Goal: Find contact information: Find contact information

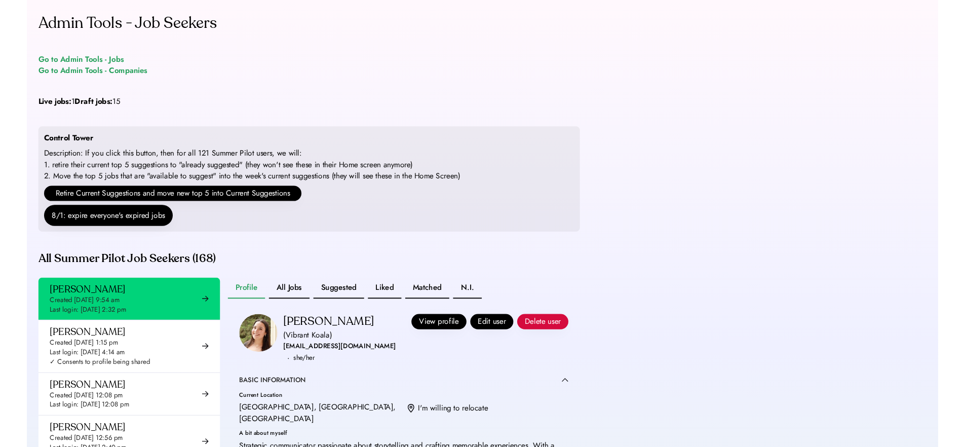
scroll to position [217, 0]
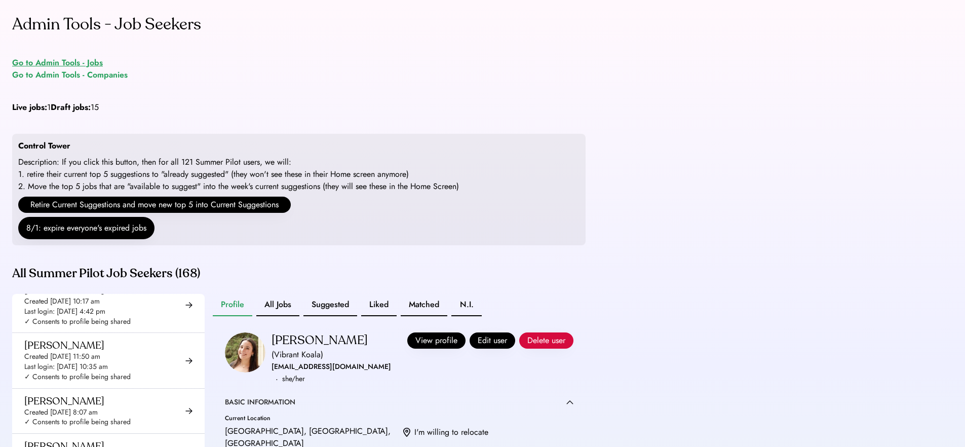
click at [52, 64] on div "Go to Admin Tools - Jobs" at bounding box center [57, 63] width 91 height 12
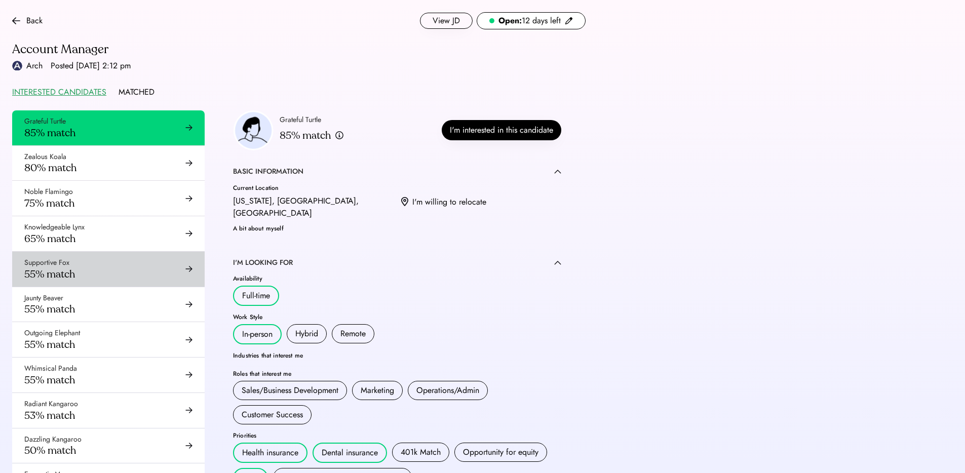
click at [104, 258] on div "Supportive Fox 55% match" at bounding box center [108, 269] width 192 height 35
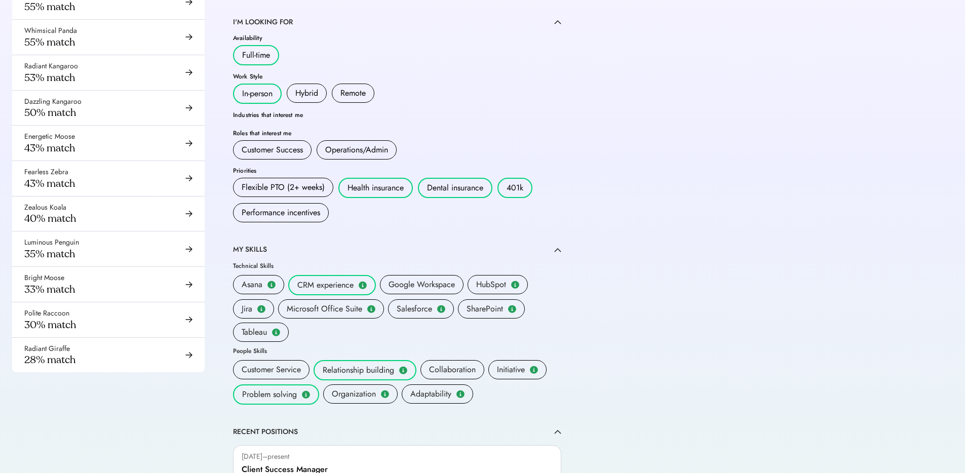
scroll to position [123, 0]
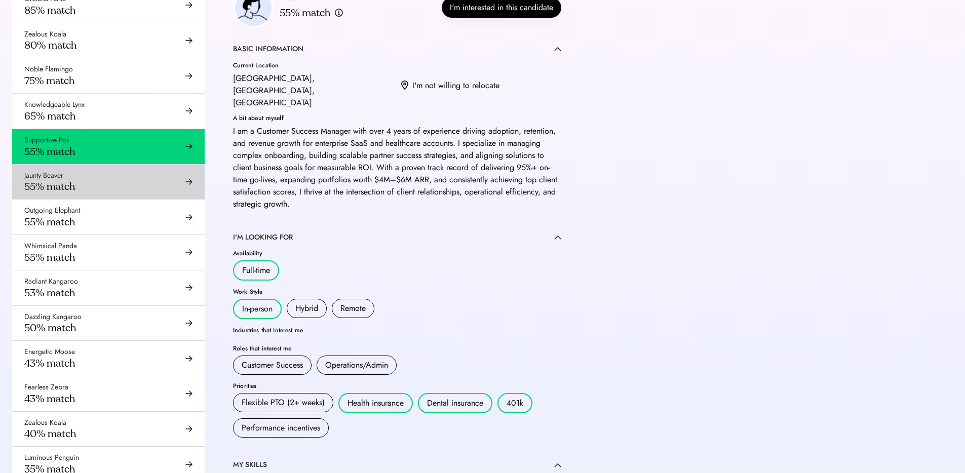
click at [113, 179] on div "Jaunty Beaver 55% match" at bounding box center [108, 182] width 192 height 35
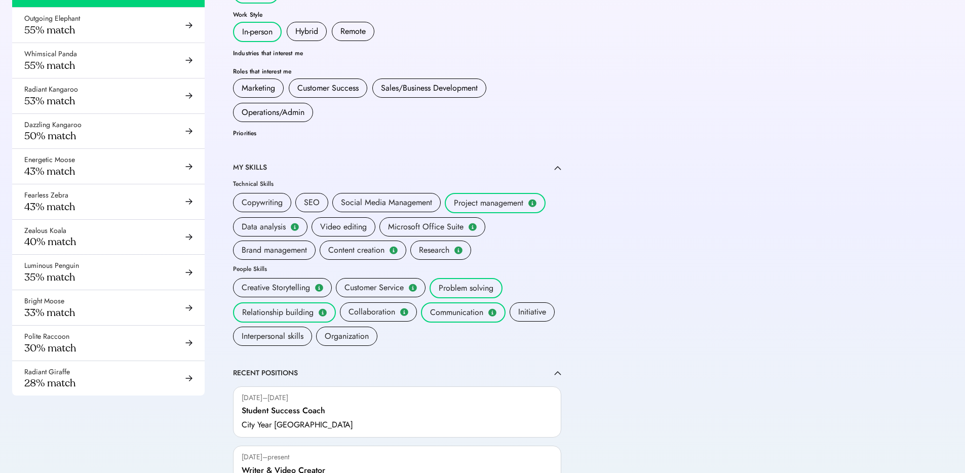
scroll to position [245, 0]
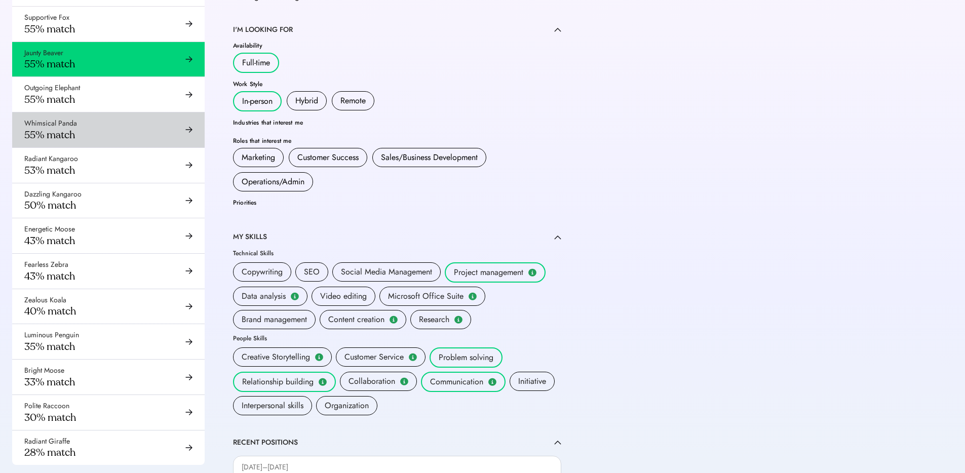
click at [146, 117] on div "Whimsical Panda 55% match" at bounding box center [108, 129] width 192 height 35
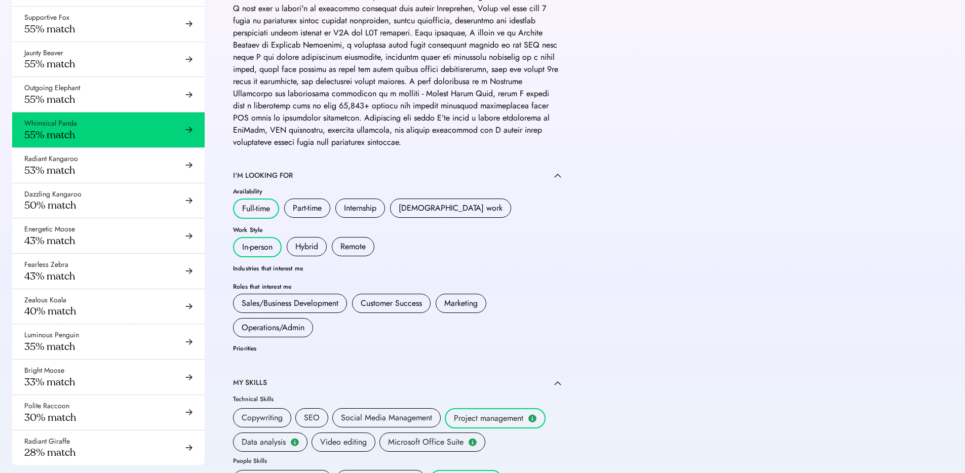
click at [148, 103] on div "Outgoing Elephant 55% match" at bounding box center [108, 94] width 192 height 35
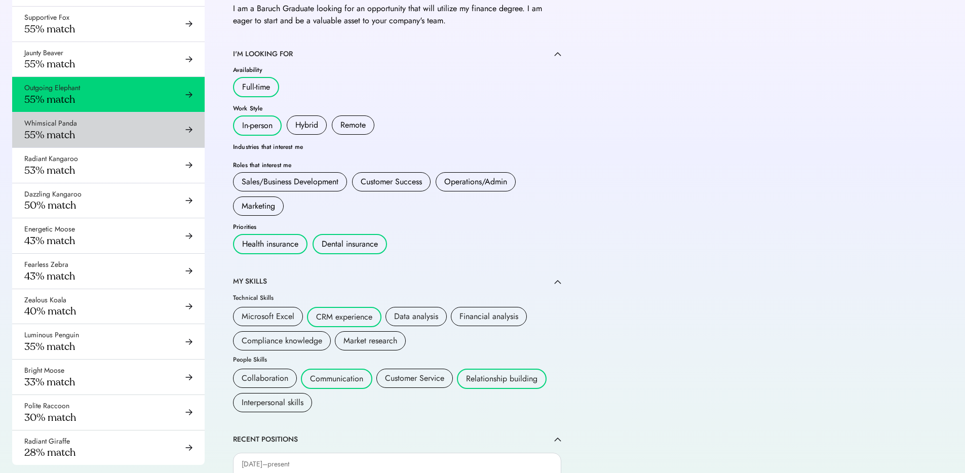
click at [163, 130] on div "Whimsical Panda 55% match" at bounding box center [108, 129] width 192 height 35
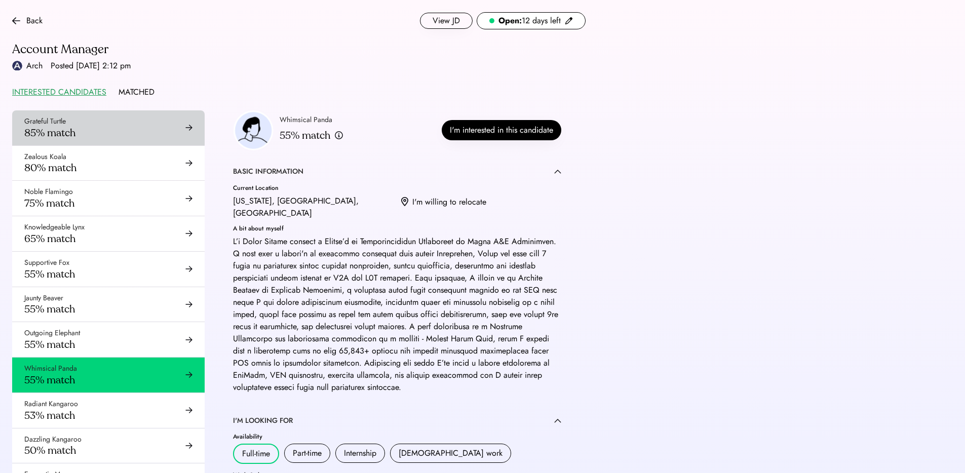
click at [148, 126] on div "Grateful Turtle 85% match" at bounding box center [108, 127] width 192 height 35
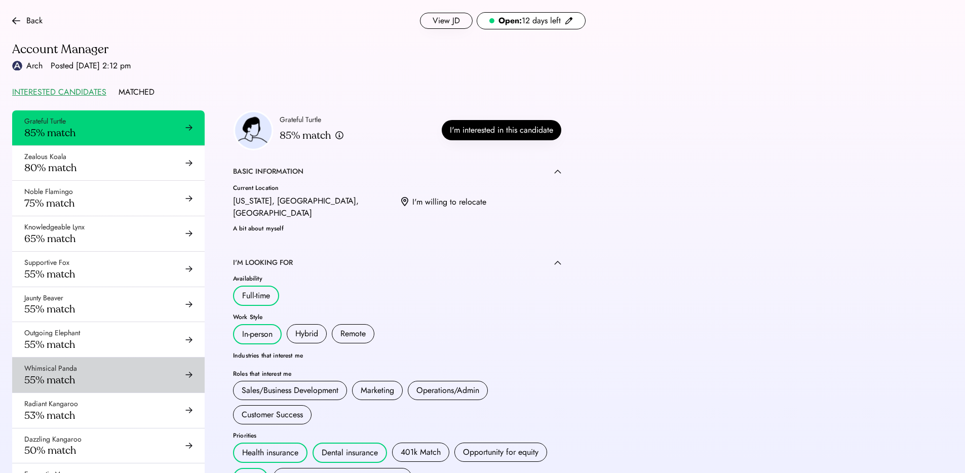
click at [104, 372] on div "Whimsical Panda 55% match" at bounding box center [108, 374] width 192 height 35
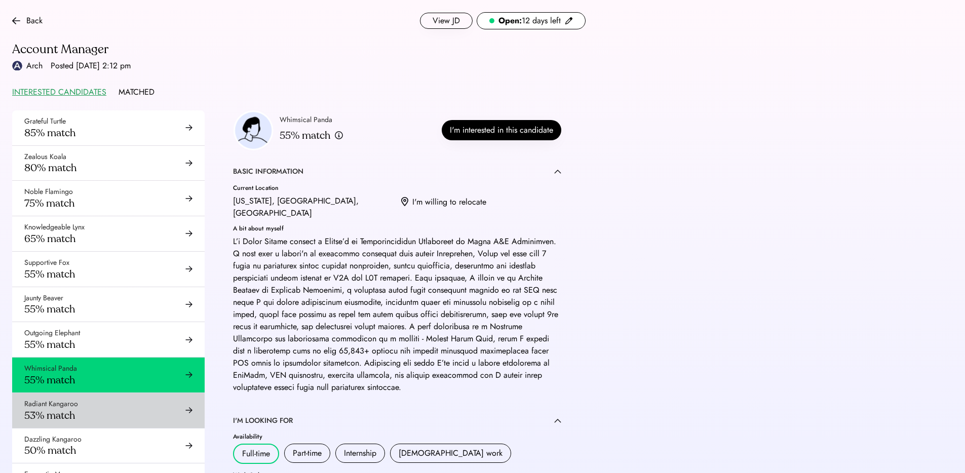
click at [102, 400] on div "Radiant Kangaroo 53% match" at bounding box center [108, 410] width 192 height 35
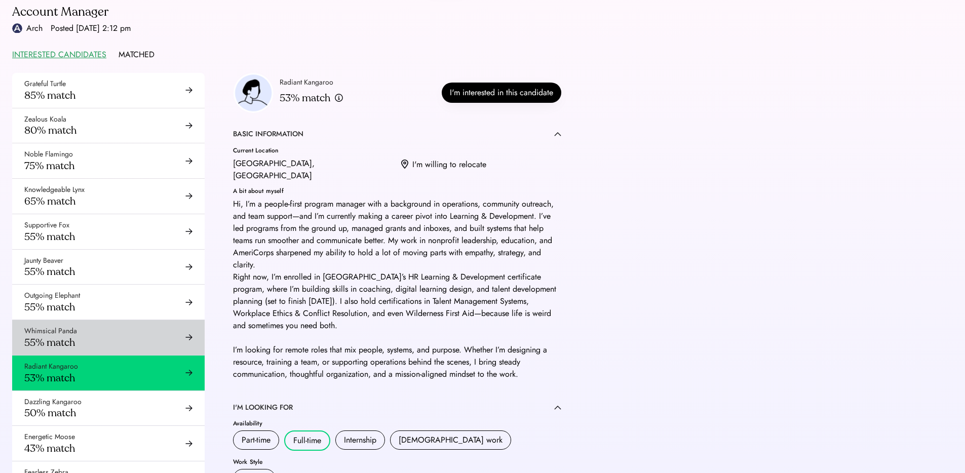
scroll to position [84, 0]
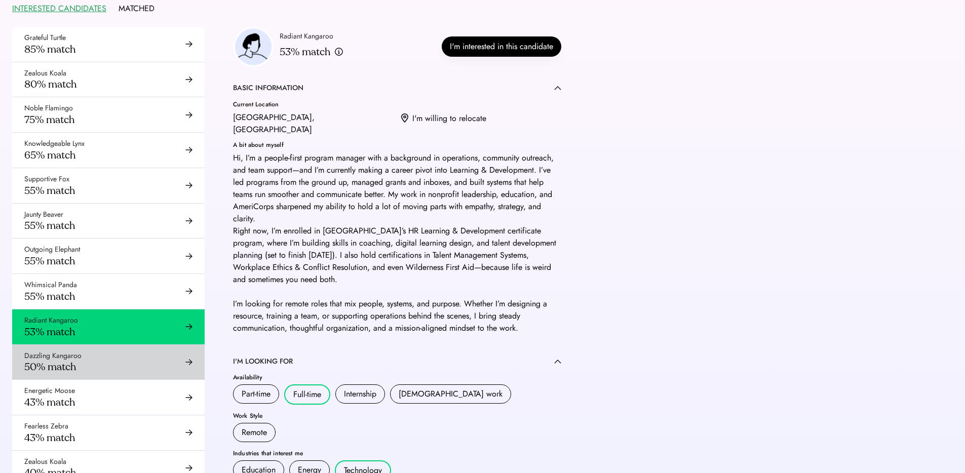
click at [124, 354] on div "Dazzling Kangaroo 50% match" at bounding box center [108, 362] width 192 height 35
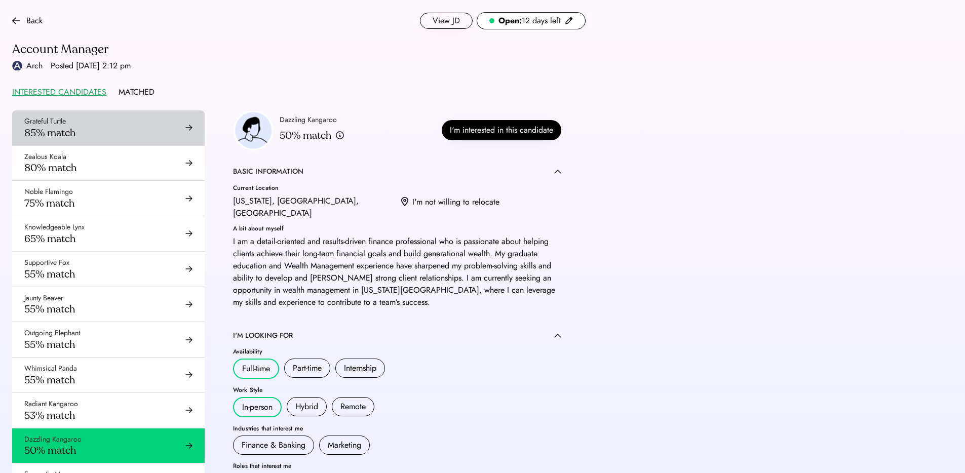
click at [124, 120] on div "Grateful Turtle 85% match" at bounding box center [108, 127] width 192 height 35
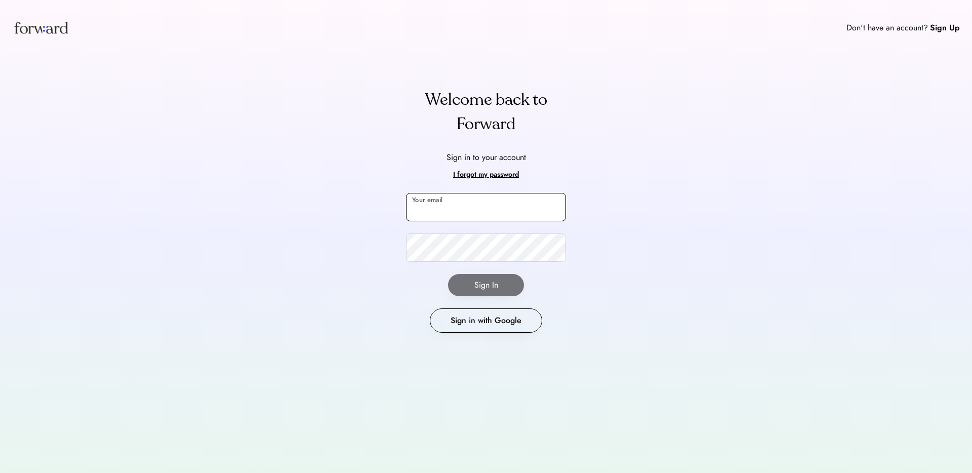
click at [490, 213] on input "email" at bounding box center [486, 207] width 160 height 28
type input "**********"
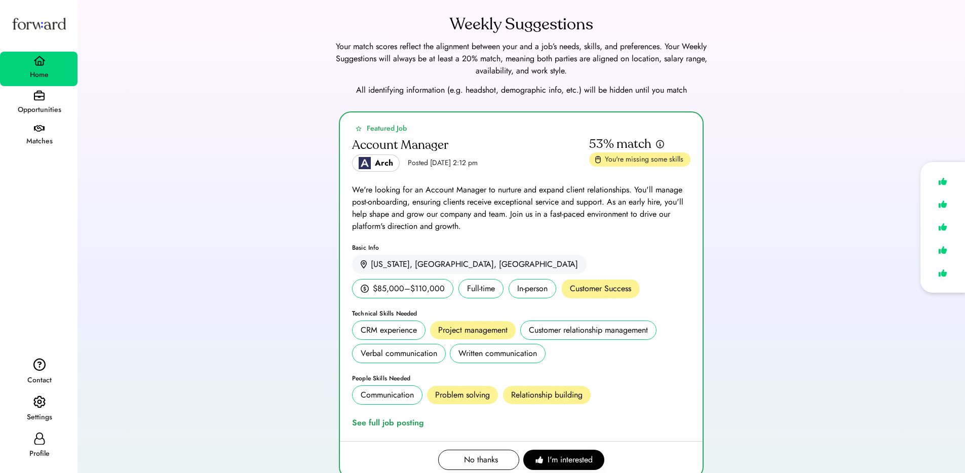
click at [629, 14] on div "Weekly Suggestions Your match scores reflect the alignment between your and a j…" at bounding box center [521, 55] width 863 height 87
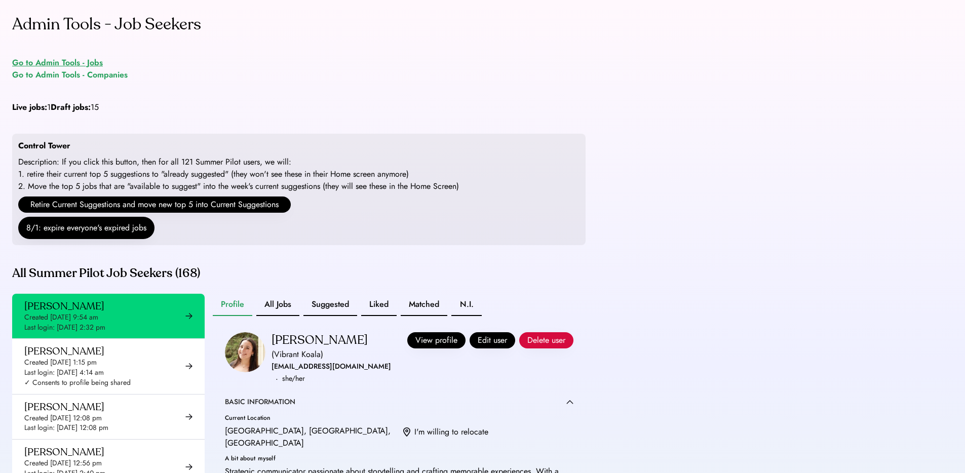
click at [92, 61] on div "Go to Admin Tools - Jobs" at bounding box center [57, 63] width 91 height 12
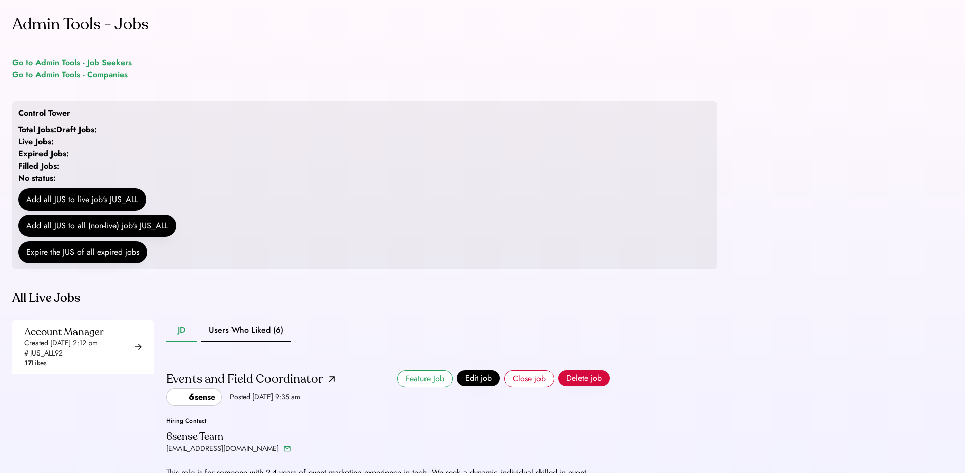
scroll to position [210, 0]
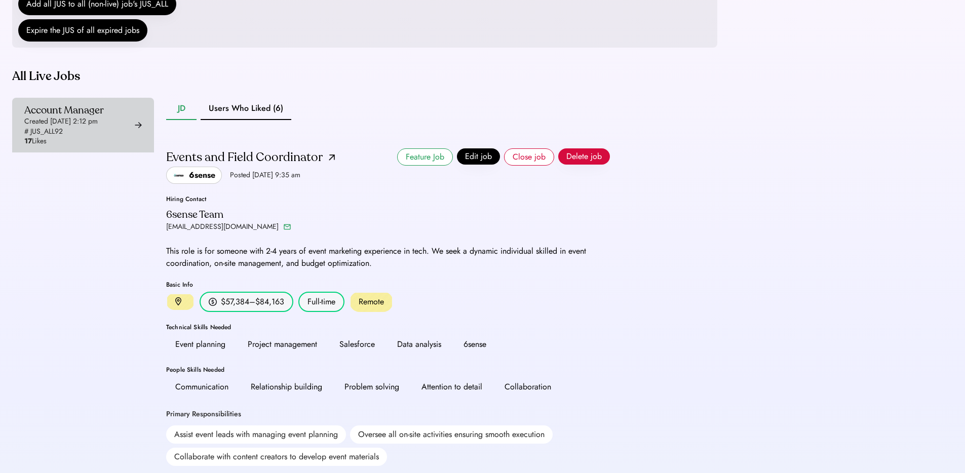
click at [96, 146] on div "Account Manager Created [DATE] 2:12 pm # JUS_ALL92 17 Likes" at bounding box center [63, 125] width 79 height 43
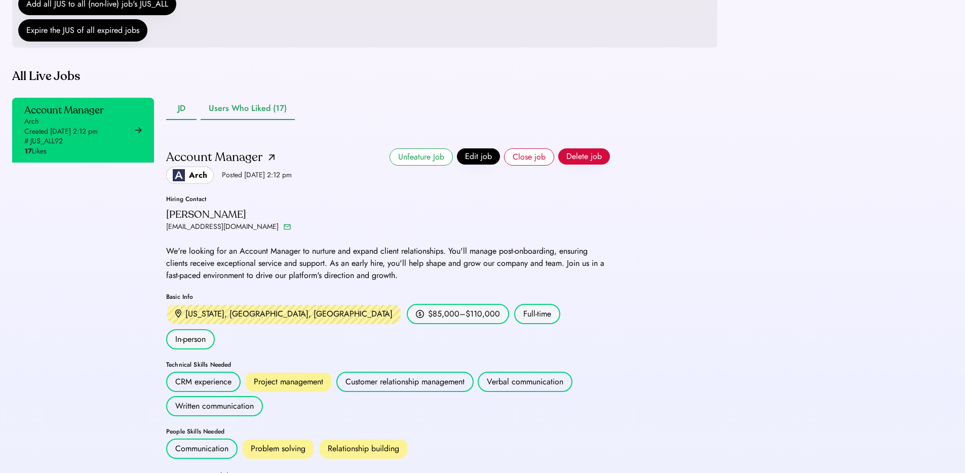
click at [224, 120] on button "Users Who Liked (17)" at bounding box center [248, 109] width 94 height 22
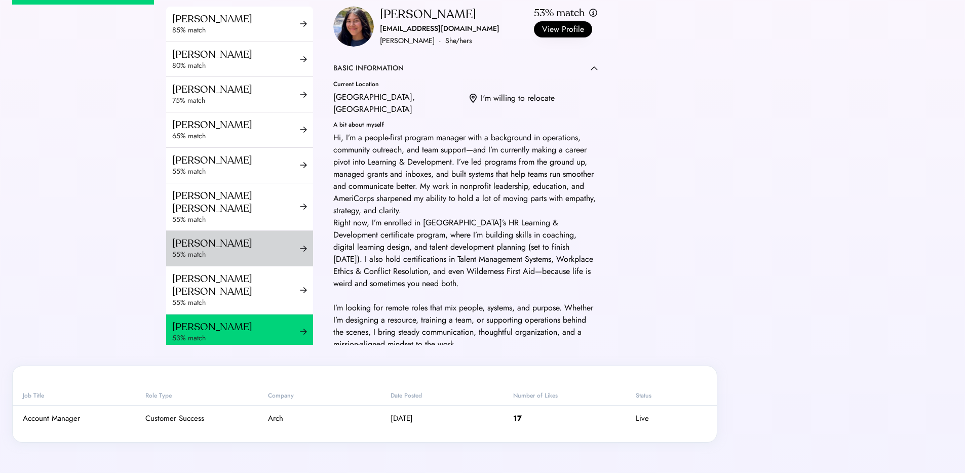
click at [233, 250] on div "[PERSON_NAME]" at bounding box center [236, 243] width 128 height 13
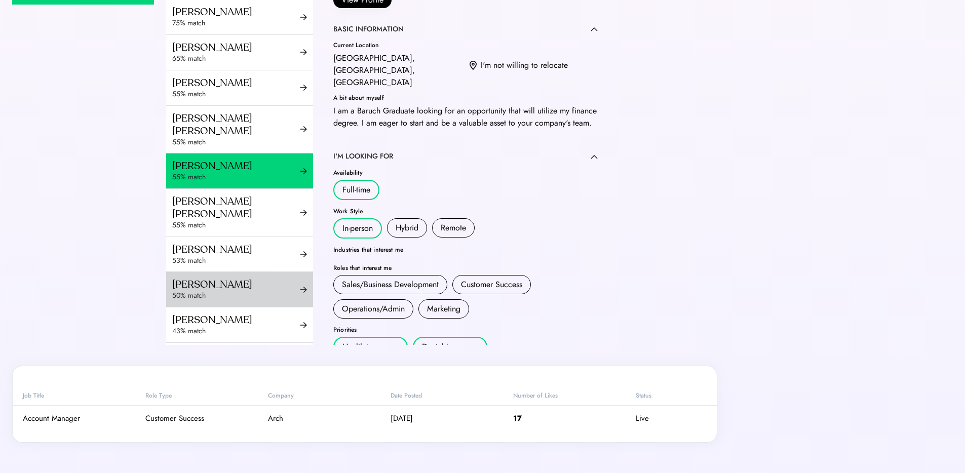
scroll to position [79, 0]
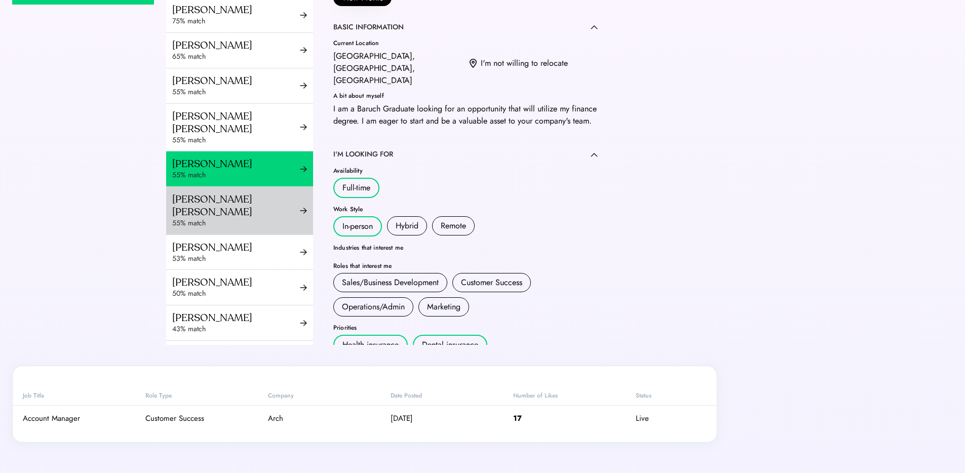
click at [218, 220] on div "55% match" at bounding box center [236, 223] width 128 height 10
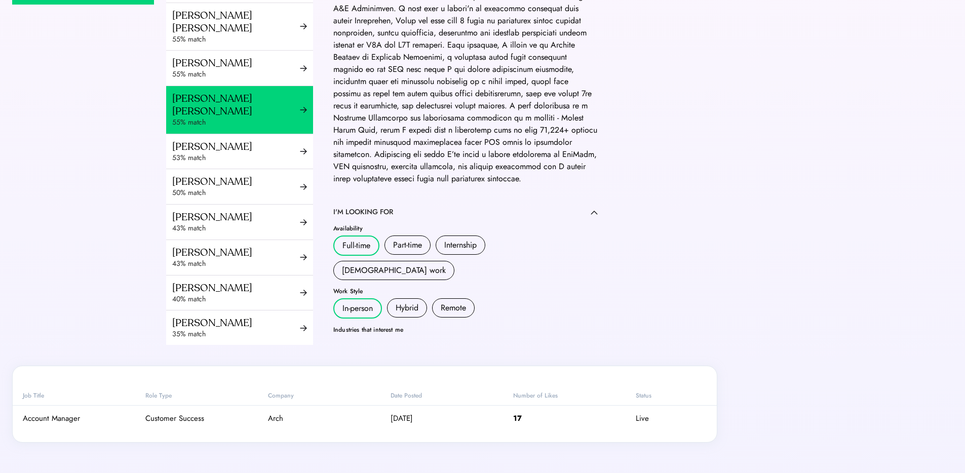
scroll to position [180, 0]
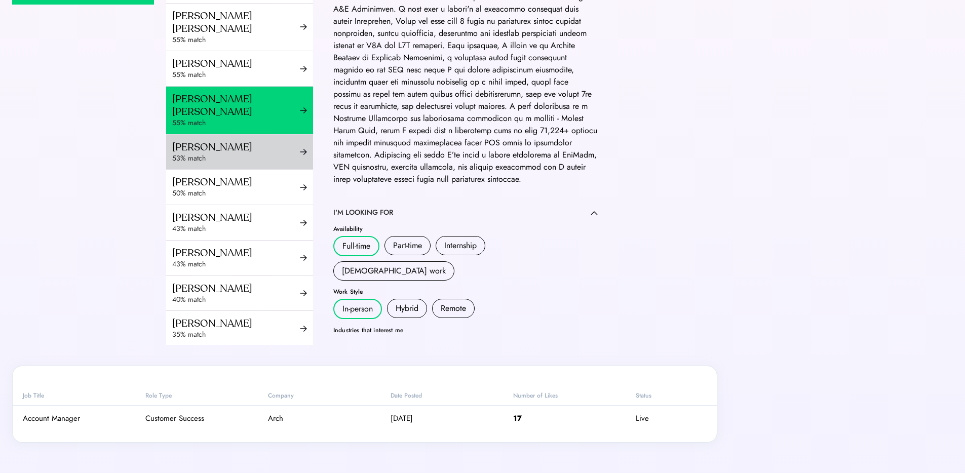
click at [207, 159] on div "53% match" at bounding box center [236, 158] width 128 height 10
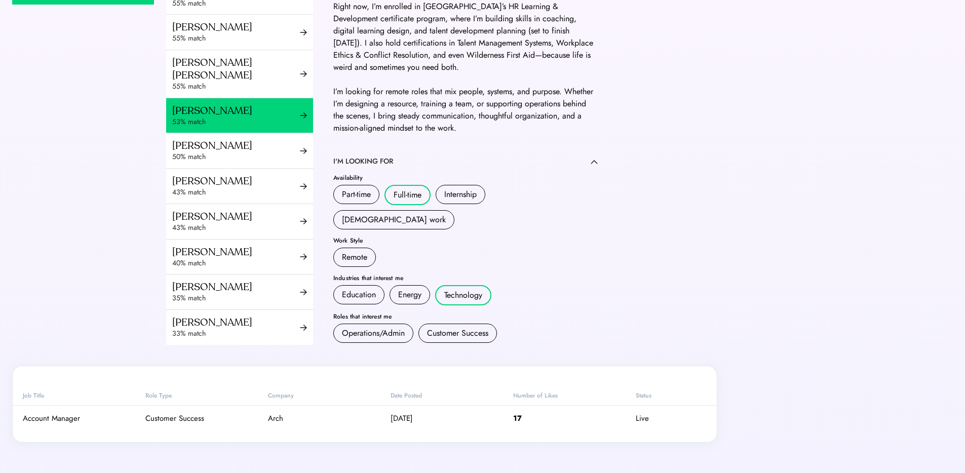
scroll to position [171, 0]
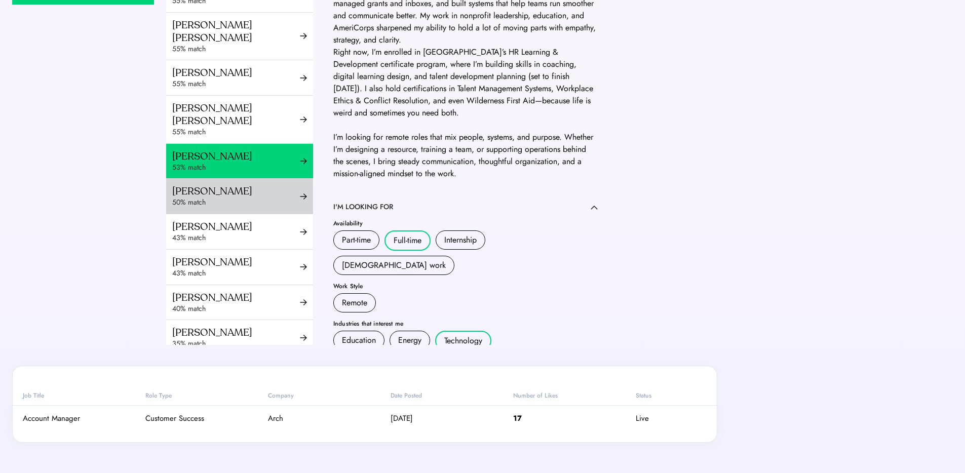
click at [226, 194] on div "[PERSON_NAME]" at bounding box center [236, 191] width 128 height 13
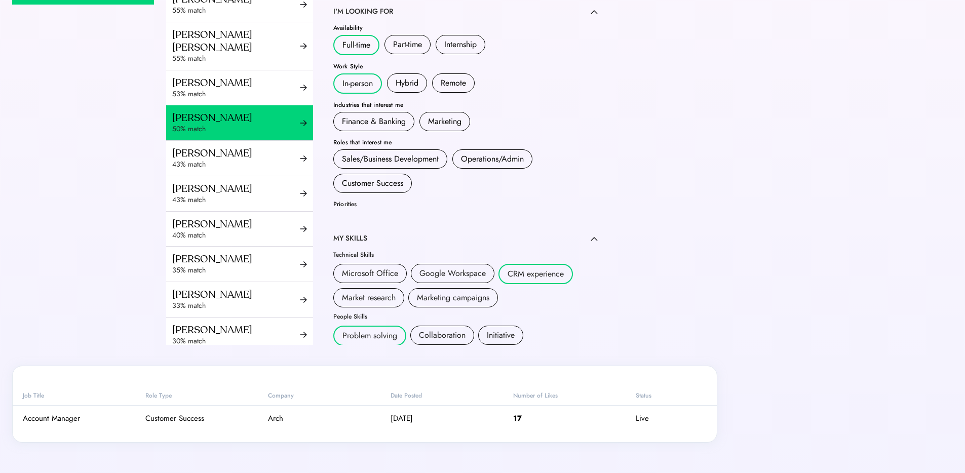
scroll to position [243, 0]
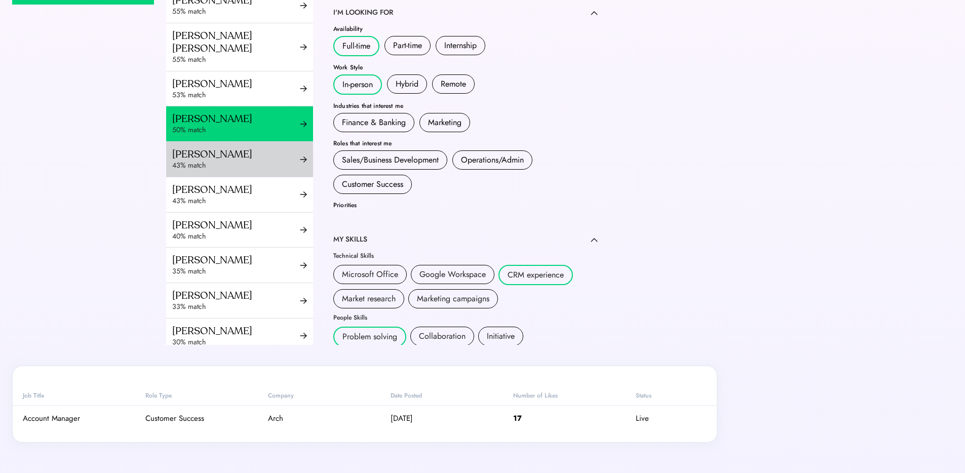
click at [214, 163] on div "43% match" at bounding box center [236, 166] width 128 height 10
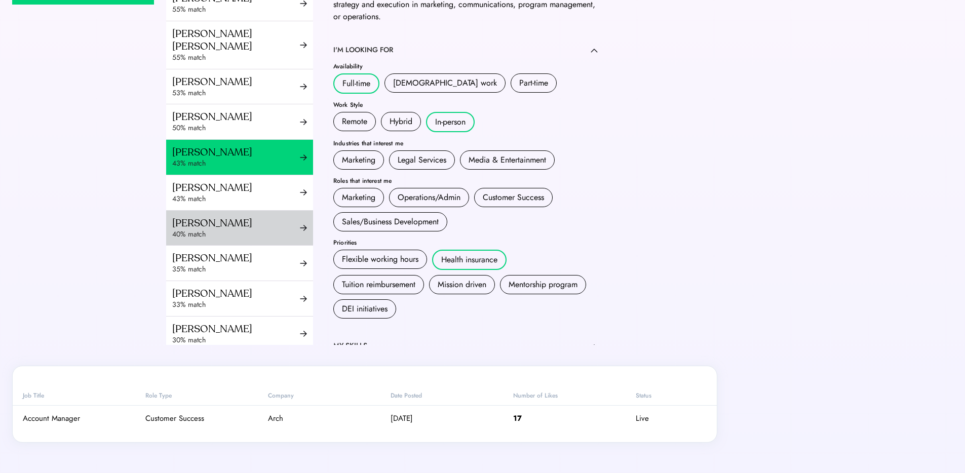
scroll to position [246, 0]
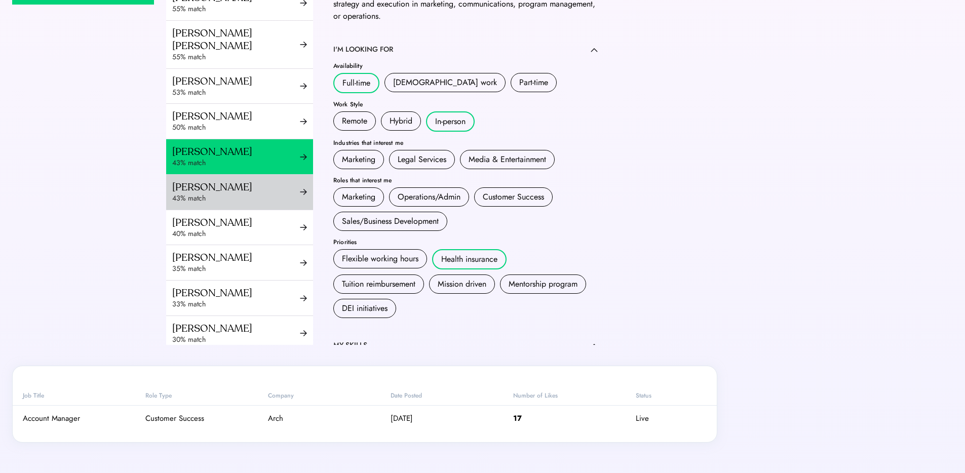
click at [194, 193] on div "43% match" at bounding box center [236, 198] width 128 height 10
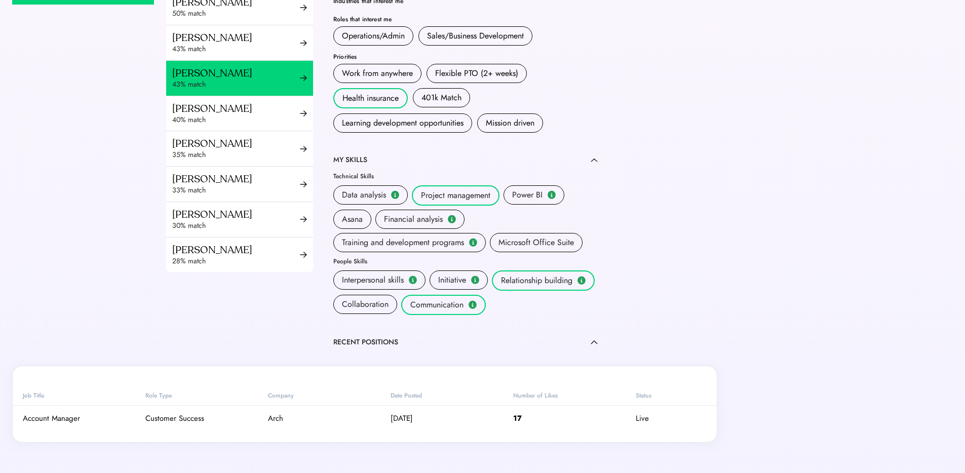
scroll to position [363, 0]
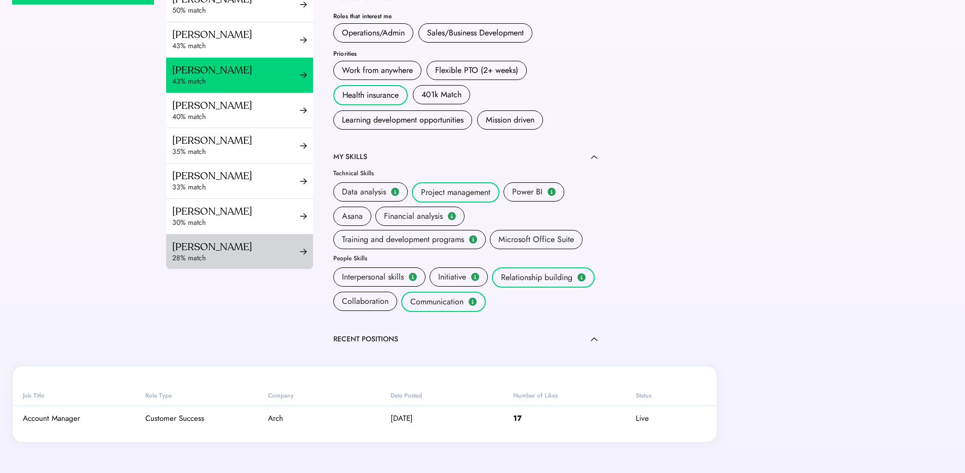
click at [212, 258] on div "28% match" at bounding box center [236, 258] width 128 height 10
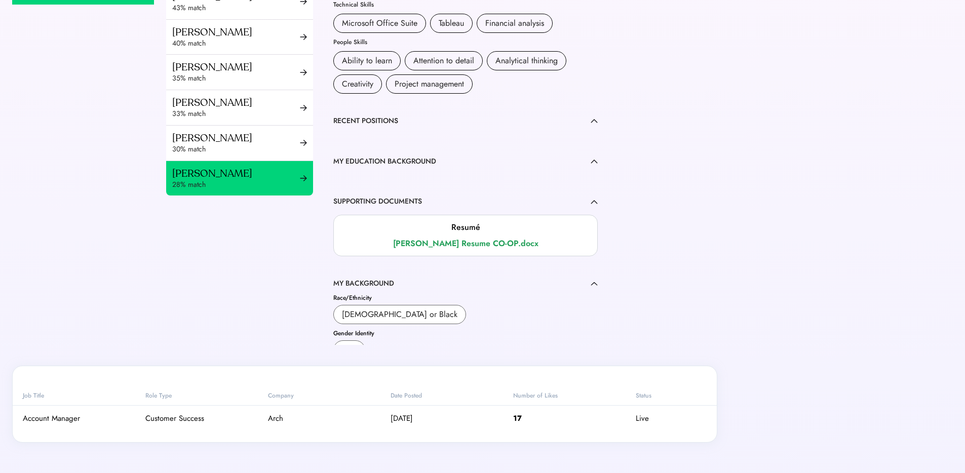
scroll to position [312, 0]
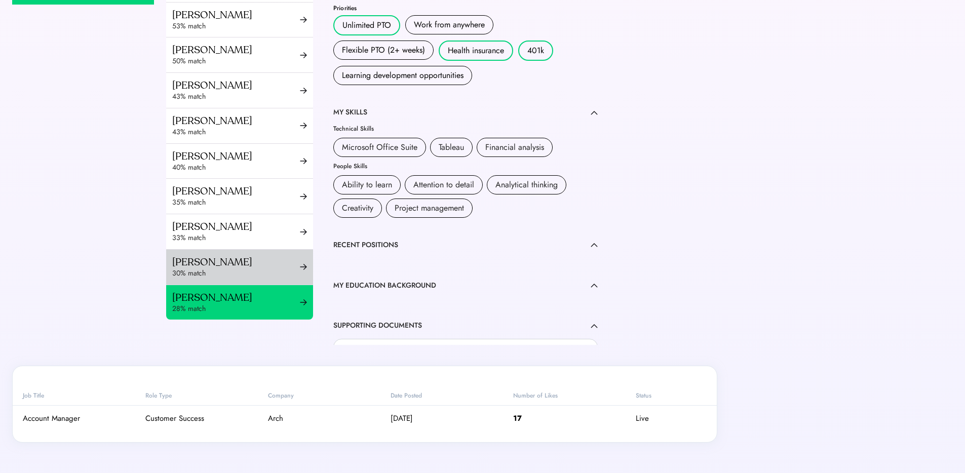
click at [219, 257] on div "[PERSON_NAME]" at bounding box center [236, 262] width 128 height 13
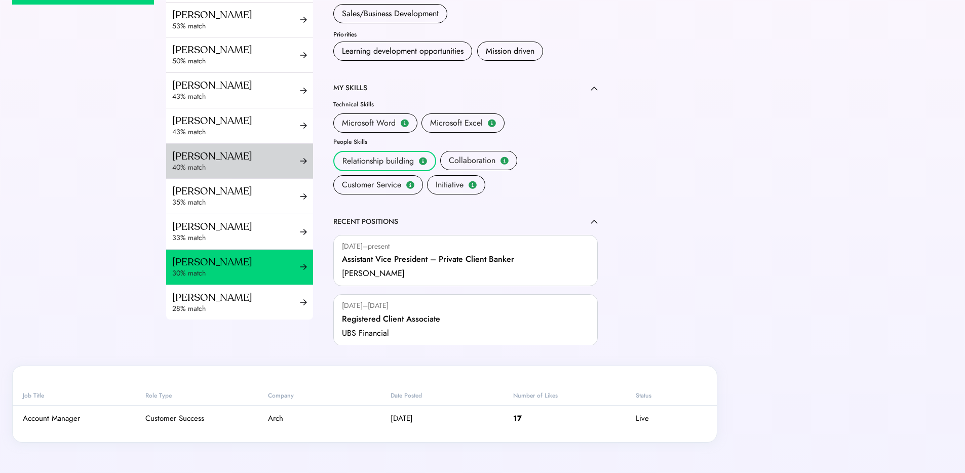
click at [222, 163] on div "40% match" at bounding box center [236, 168] width 128 height 10
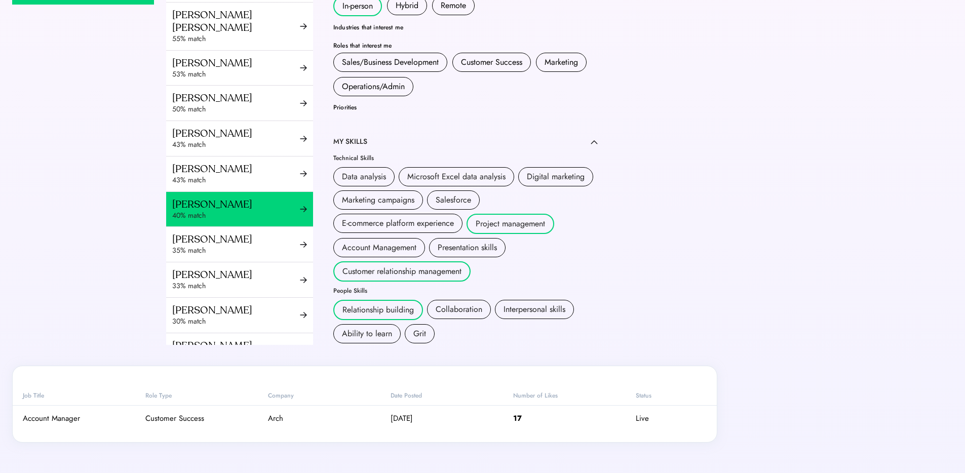
scroll to position [258, 0]
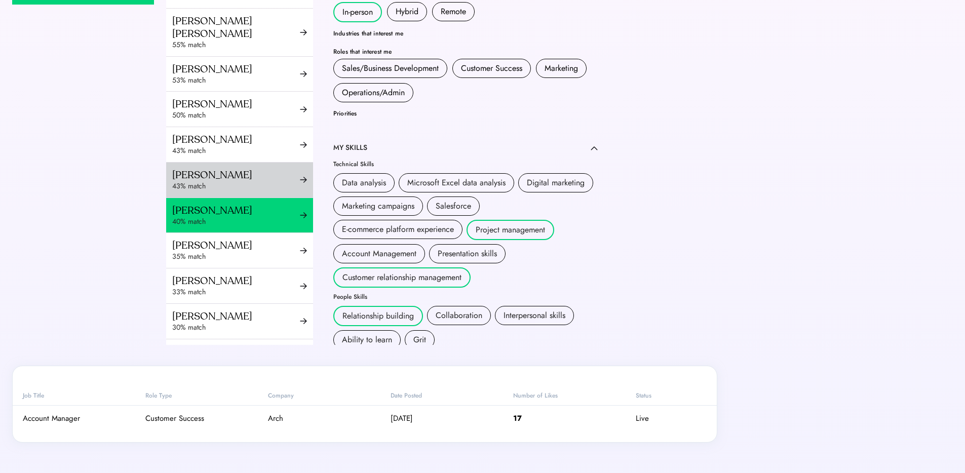
click at [232, 183] on div "43% match" at bounding box center [236, 186] width 128 height 10
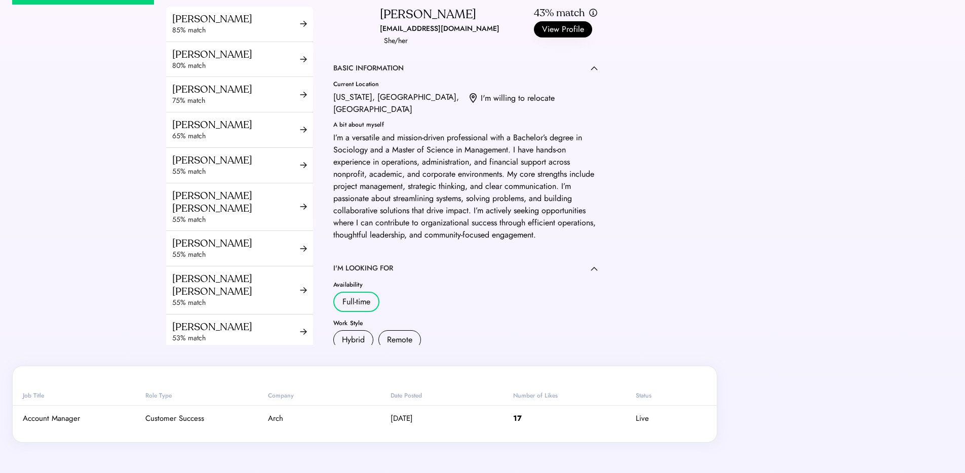
scroll to position [347, 0]
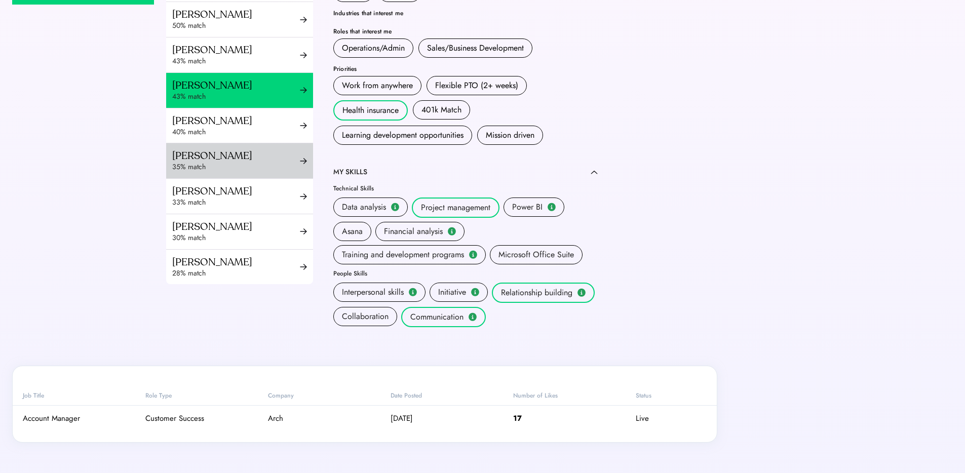
click at [256, 170] on div "35% match" at bounding box center [236, 167] width 128 height 10
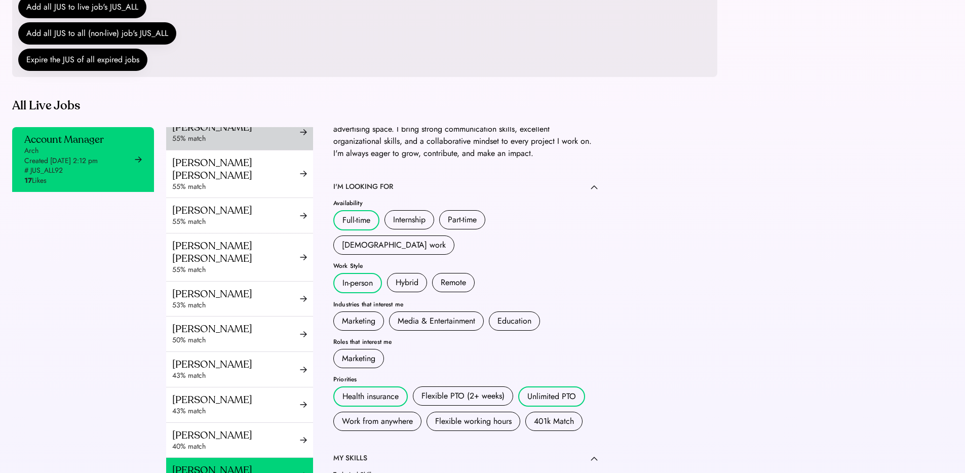
scroll to position [475, 0]
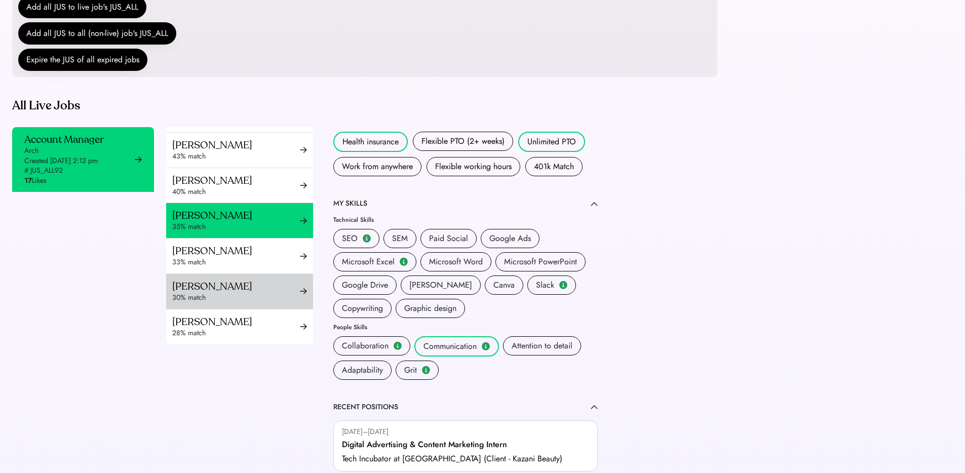
click at [231, 283] on div "[PERSON_NAME]" at bounding box center [236, 286] width 128 height 13
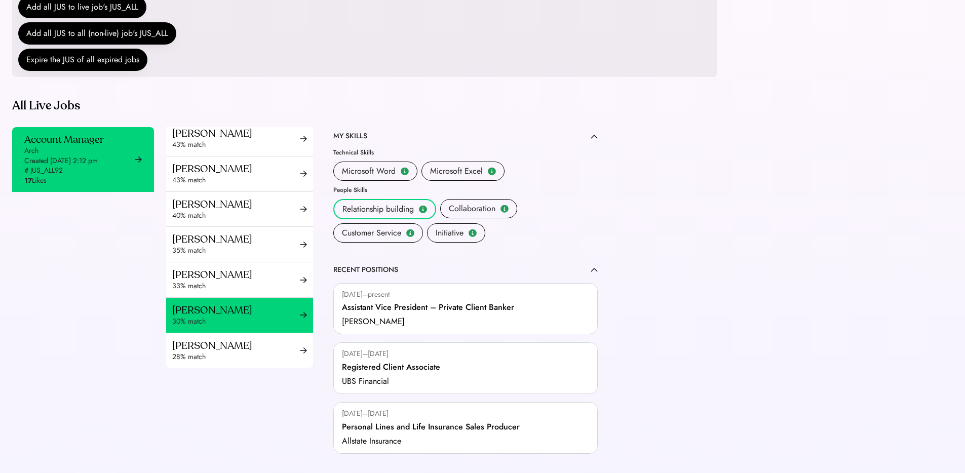
scroll to position [431, 0]
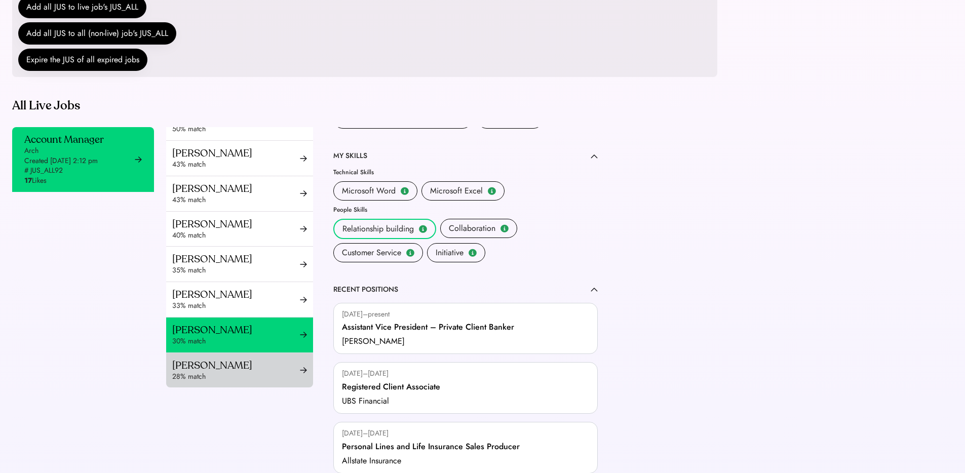
click at [249, 376] on div "28% match" at bounding box center [236, 377] width 128 height 10
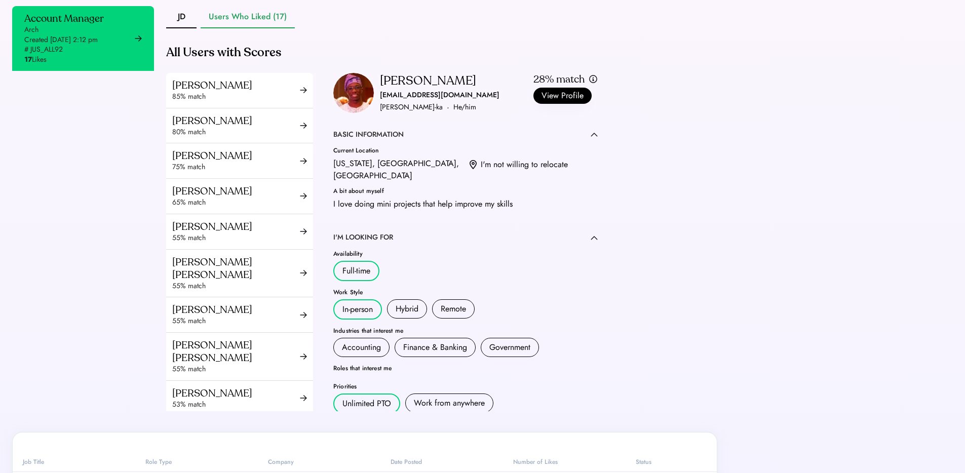
click at [96, 336] on div "Account Manager Arch Created [DATE] 2:12 pm # JUS_ALL92 17 Likes" at bounding box center [83, 208] width 142 height 405
click at [229, 92] on div "[PERSON_NAME]" at bounding box center [236, 85] width 128 height 13
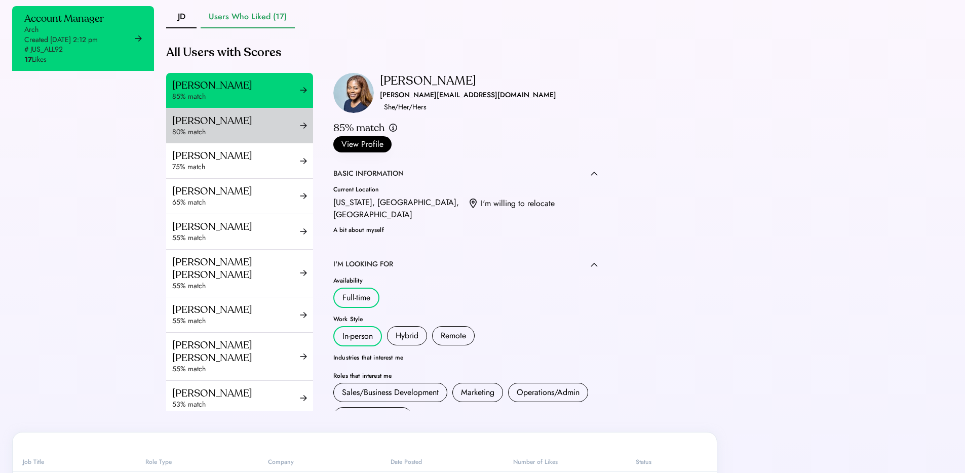
click at [241, 137] on div "80% match" at bounding box center [236, 132] width 128 height 10
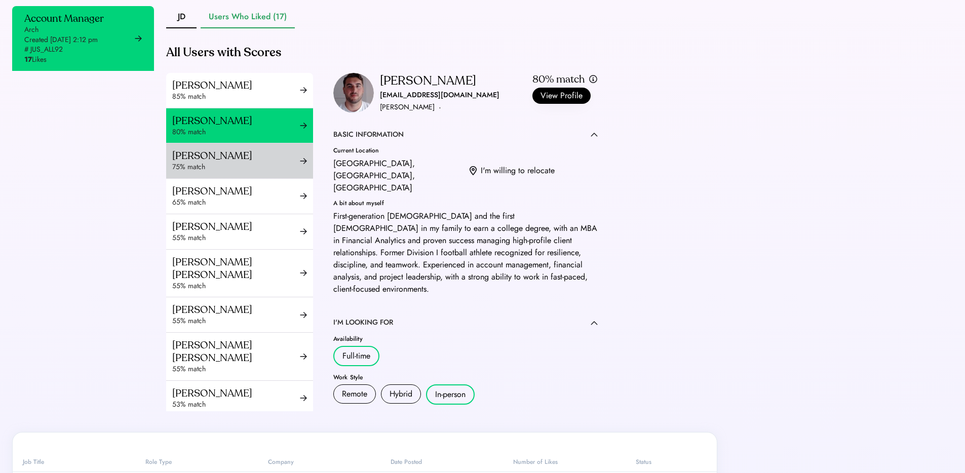
click at [253, 172] on div "75% match" at bounding box center [236, 167] width 128 height 10
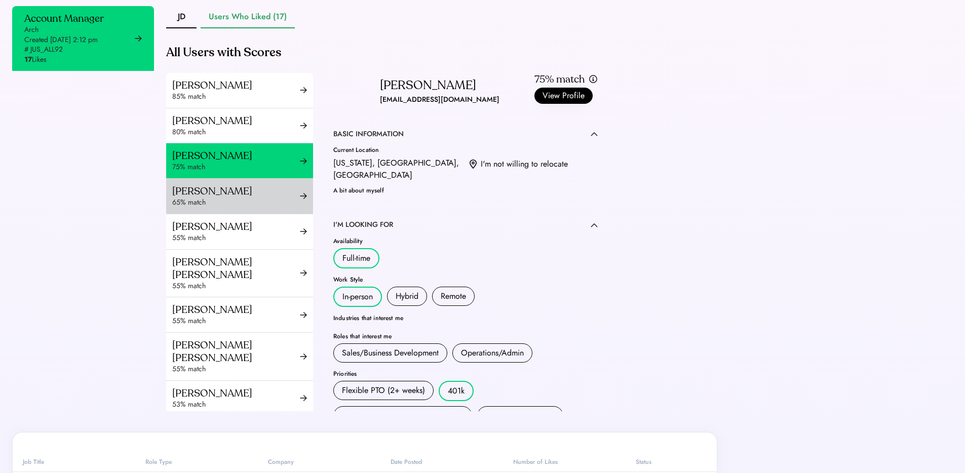
click at [246, 197] on div "[PERSON_NAME]" at bounding box center [236, 191] width 128 height 13
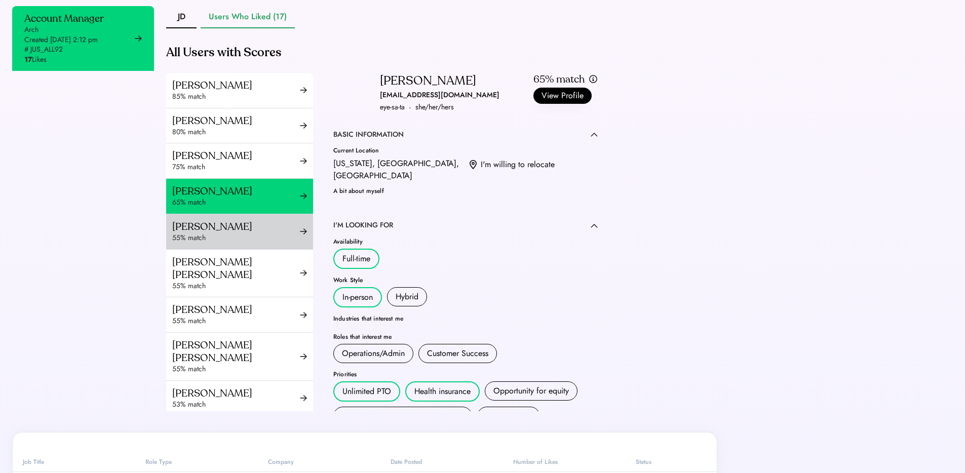
click at [254, 233] on div "[PERSON_NAME]" at bounding box center [236, 226] width 128 height 13
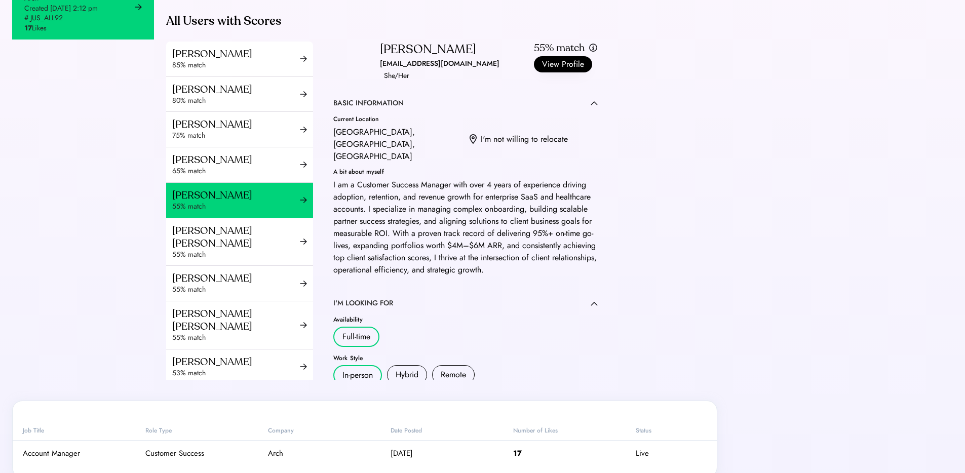
scroll to position [332, 0]
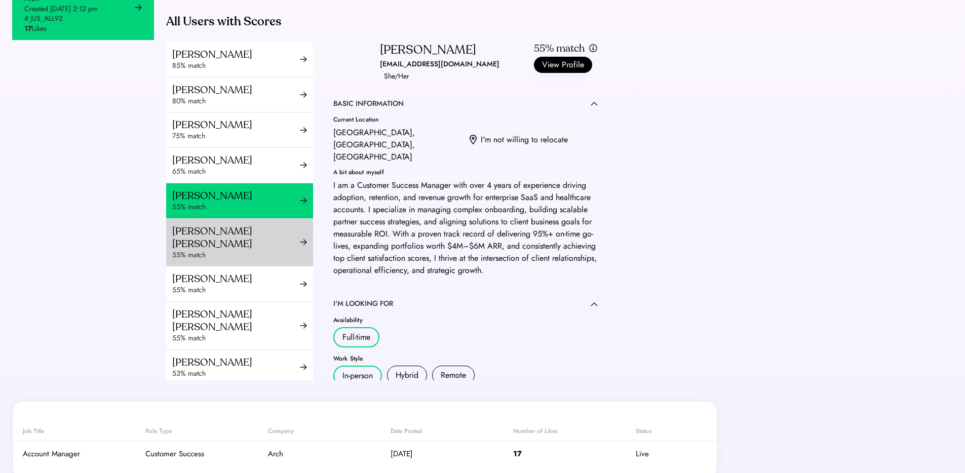
click at [234, 250] on div "[PERSON_NAME] [PERSON_NAME]" at bounding box center [236, 237] width 128 height 25
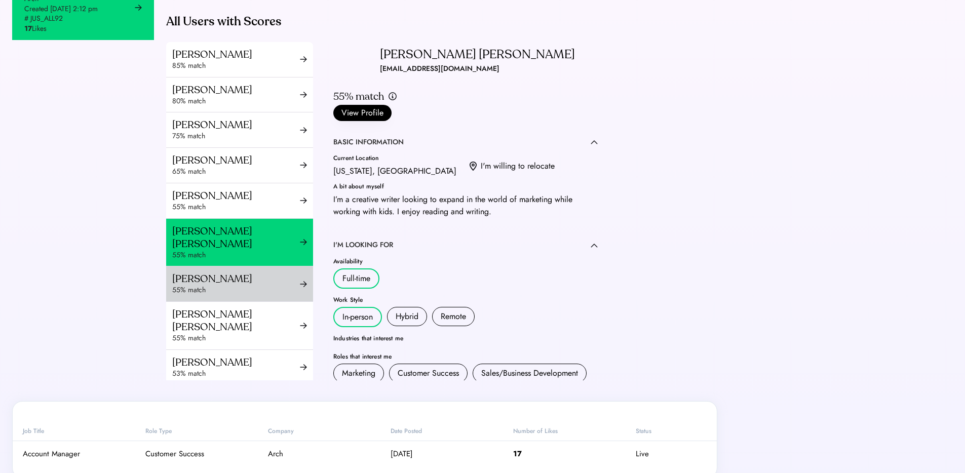
click at [231, 285] on div "[PERSON_NAME]" at bounding box center [236, 278] width 128 height 13
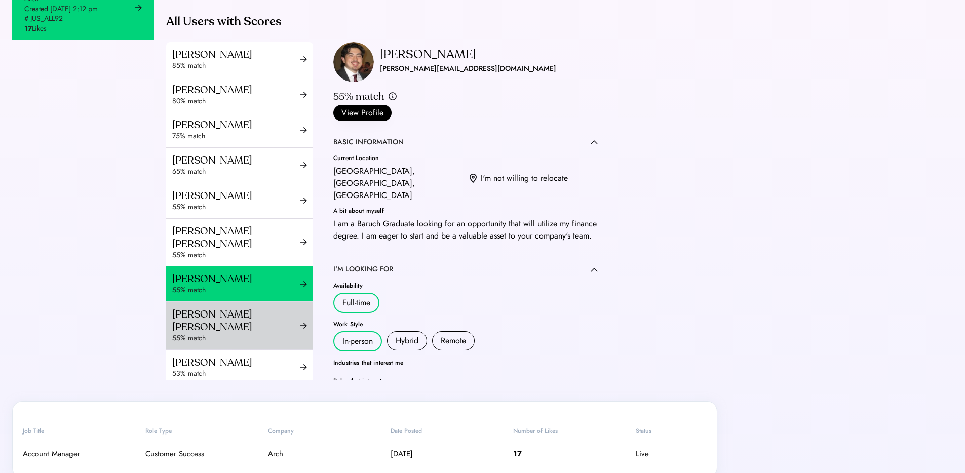
click at [232, 321] on div "[PERSON_NAME] [PERSON_NAME]" at bounding box center [236, 320] width 128 height 25
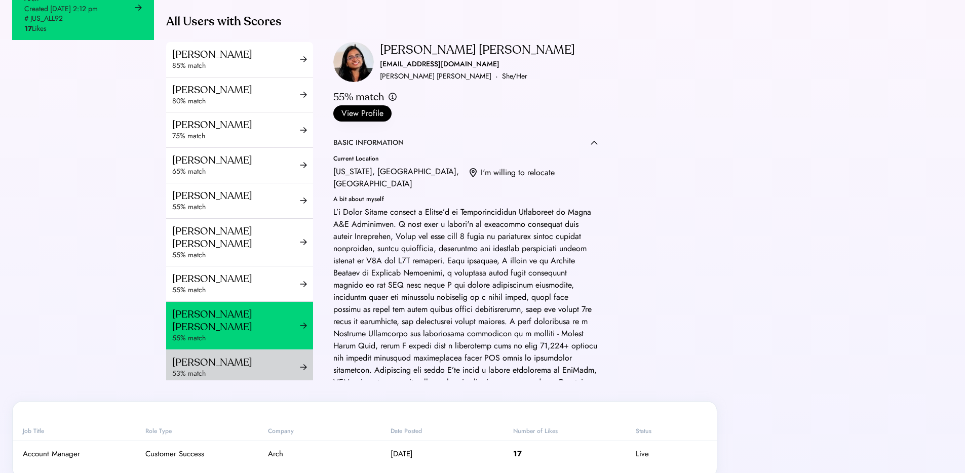
click at [235, 352] on div "[PERSON_NAME] 53% match" at bounding box center [239, 367] width 147 height 35
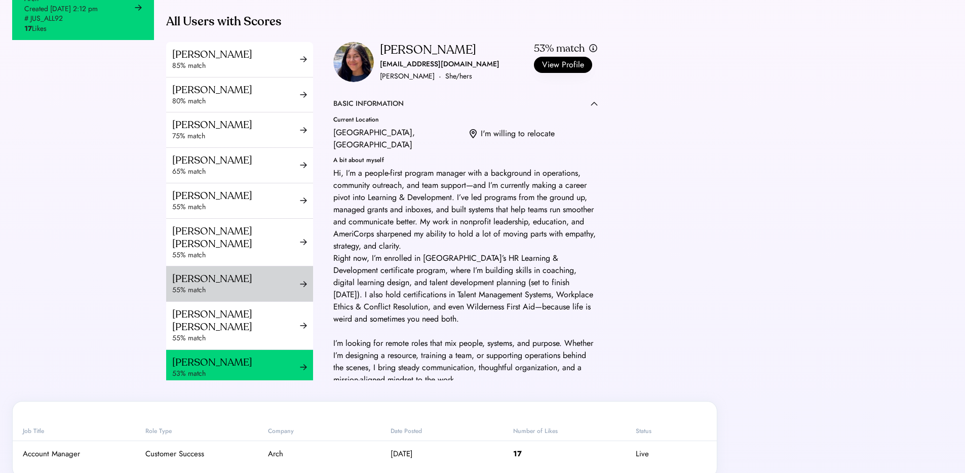
scroll to position [199, 0]
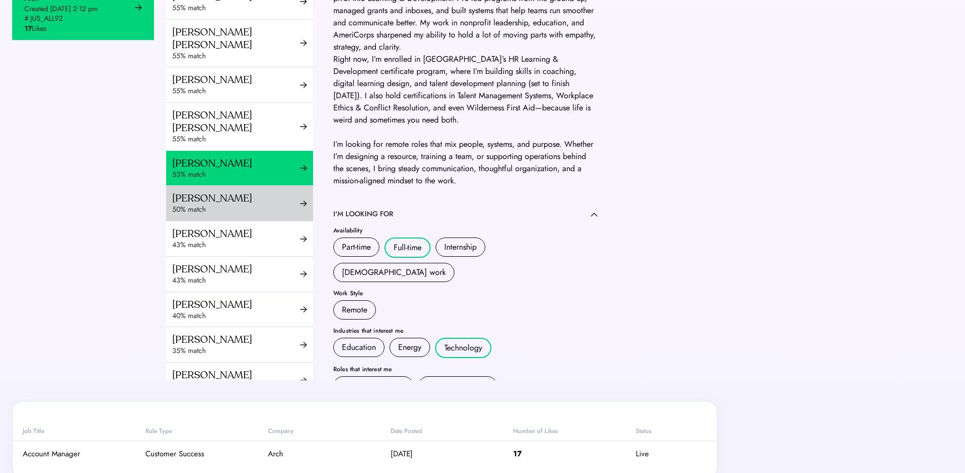
click at [223, 197] on div "[PERSON_NAME]" at bounding box center [236, 198] width 128 height 13
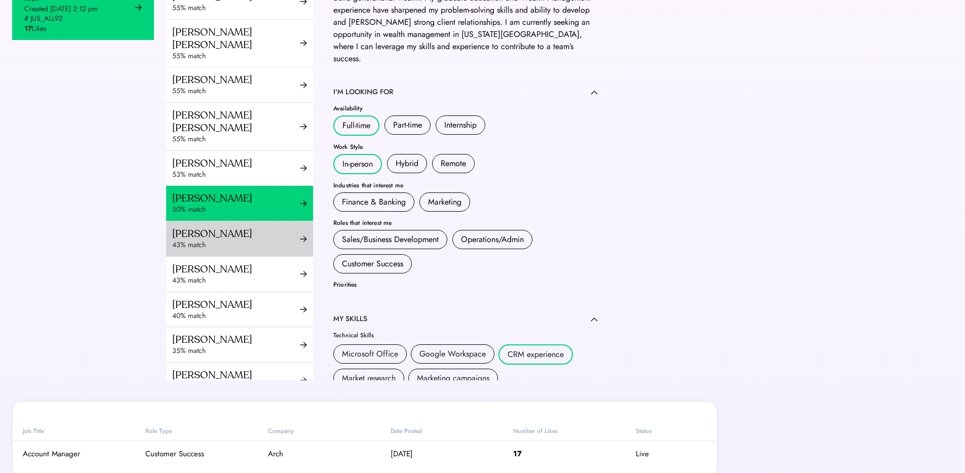
click at [224, 236] on div "[PERSON_NAME]" at bounding box center [236, 233] width 128 height 13
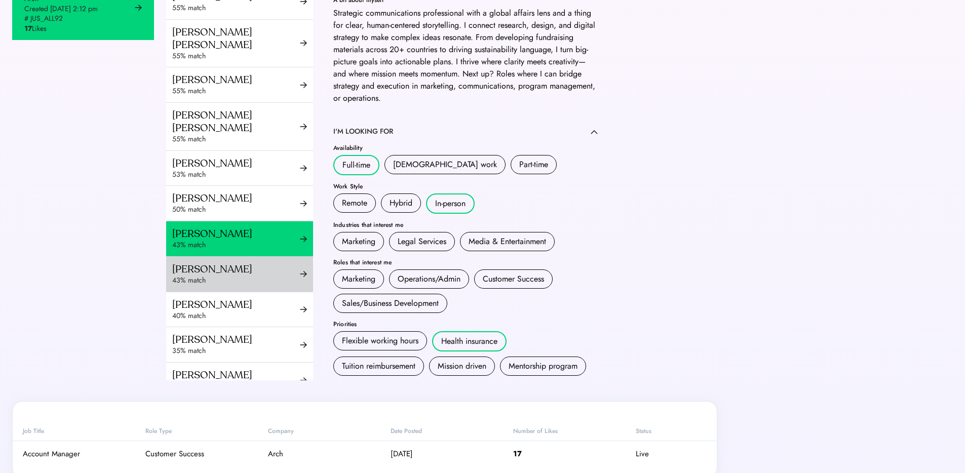
click at [224, 268] on div "[PERSON_NAME]" at bounding box center [236, 269] width 128 height 13
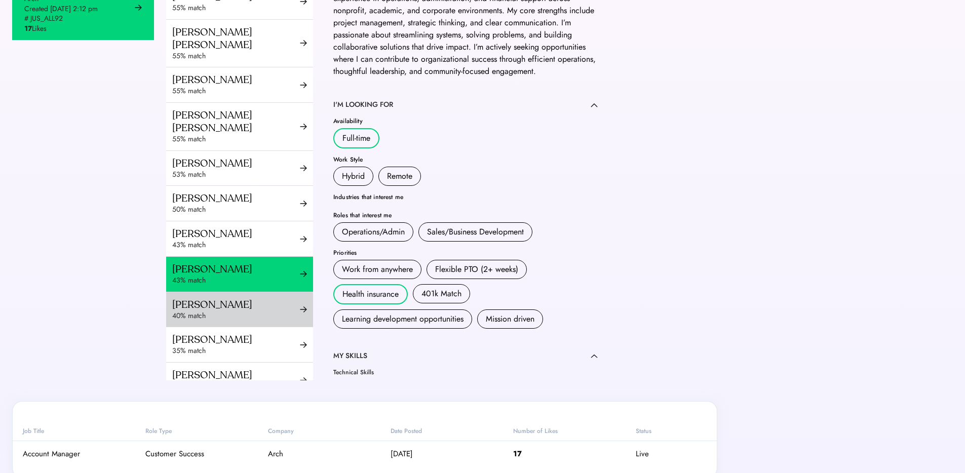
drag, startPoint x: 224, startPoint y: 303, endPoint x: 221, endPoint y: 329, distance: 25.9
click at [224, 303] on div "[PERSON_NAME]" at bounding box center [236, 304] width 128 height 13
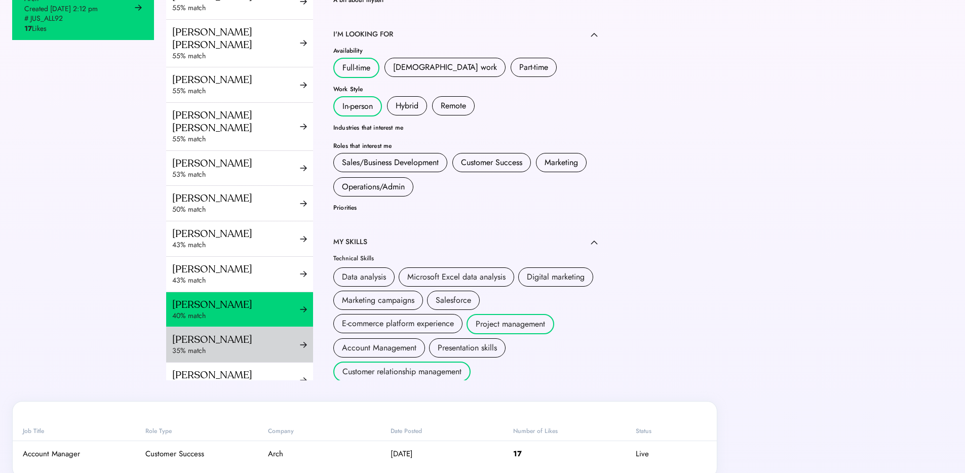
click at [217, 347] on div "35% match" at bounding box center [236, 351] width 128 height 10
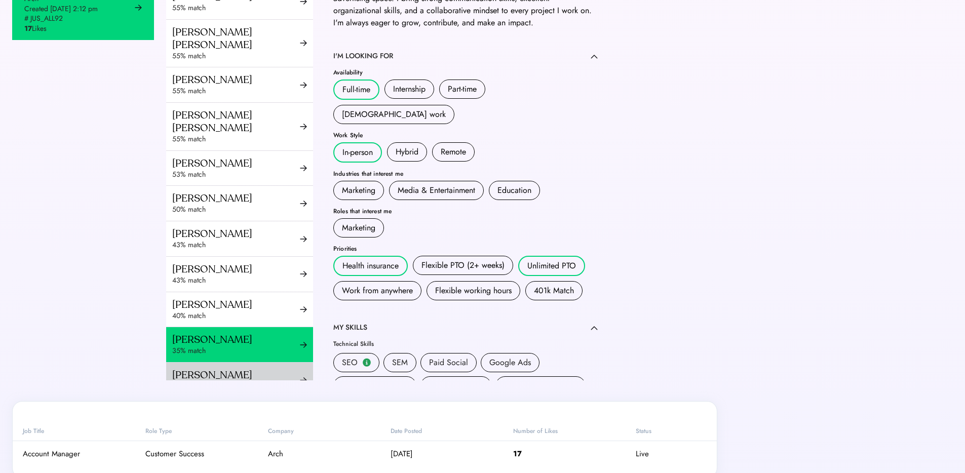
click at [218, 366] on div "[PERSON_NAME] 33% match" at bounding box center [239, 380] width 147 height 35
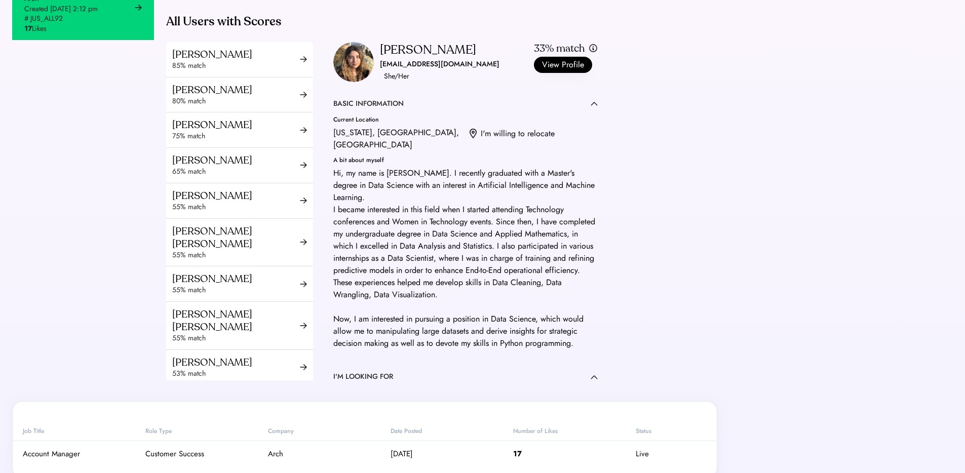
click at [105, 142] on div "Account Manager Arch Created [DATE] 2:12 pm # JUS_ALL92 17 Likes" at bounding box center [83, 177] width 142 height 405
click at [106, 165] on div "Account Manager Arch Created [DATE] 2:12 pm # JUS_ALL92 17 Likes" at bounding box center [83, 177] width 142 height 405
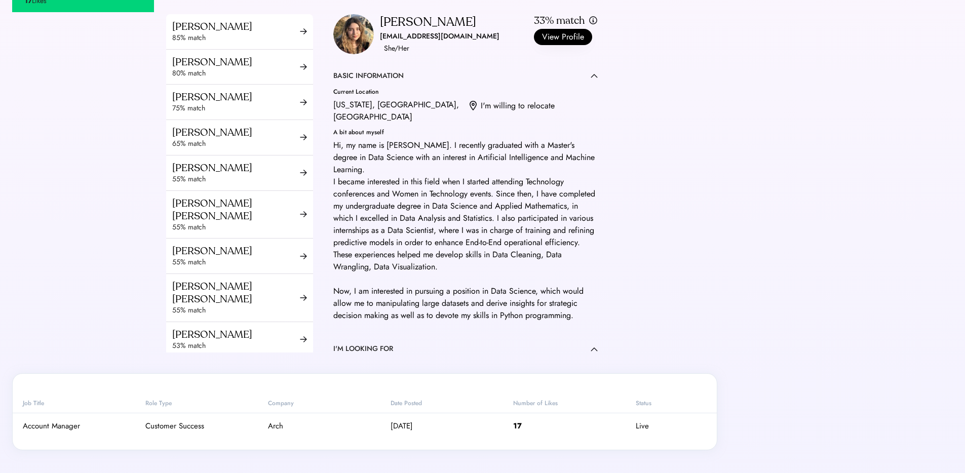
scroll to position [361, 0]
click at [252, 32] on div "[PERSON_NAME]" at bounding box center [236, 26] width 128 height 13
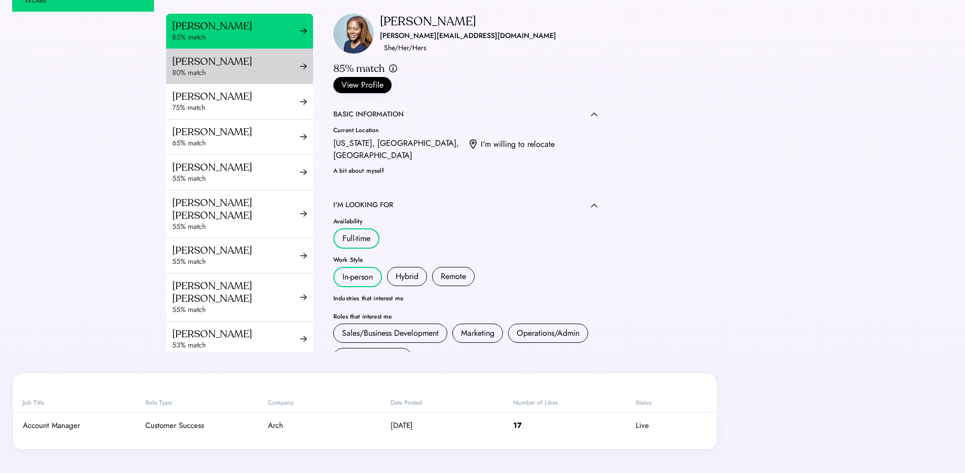
click at [242, 68] on div "[PERSON_NAME]" at bounding box center [236, 61] width 128 height 13
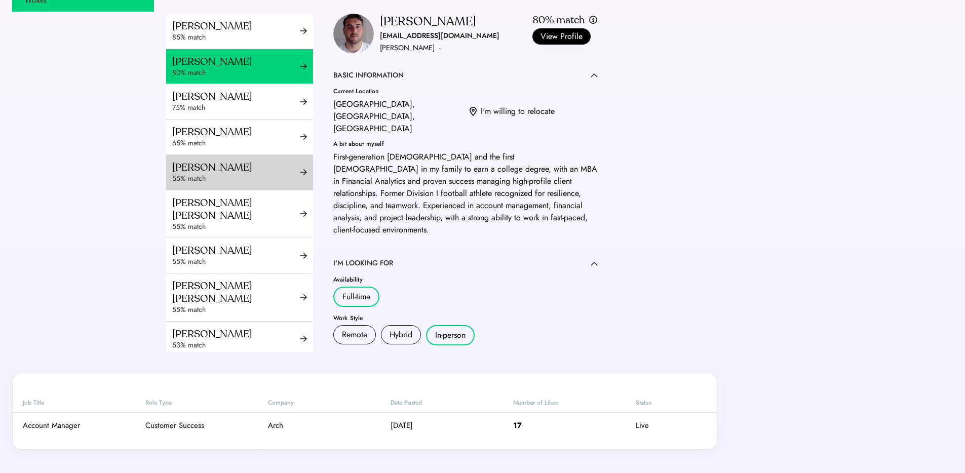
click at [246, 184] on div "55% match" at bounding box center [236, 179] width 128 height 10
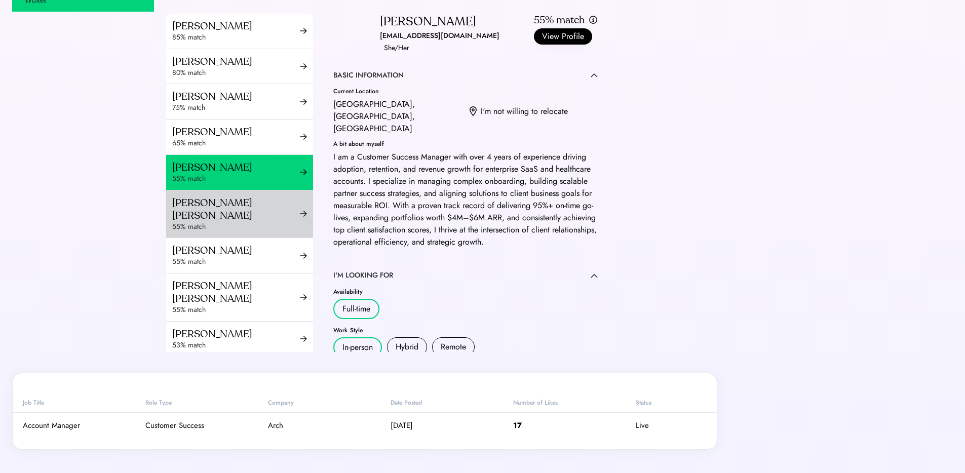
click at [237, 222] on div "[PERSON_NAME] [PERSON_NAME]" at bounding box center [236, 208] width 128 height 25
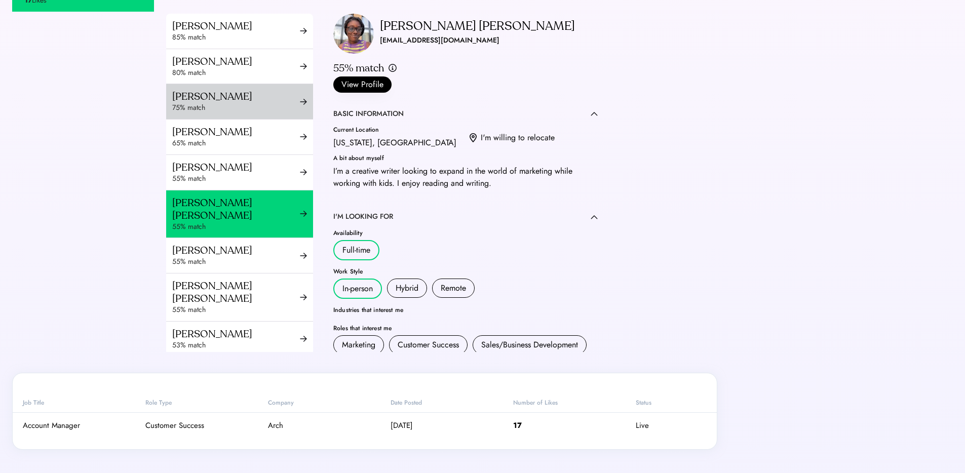
click at [242, 113] on div "75% match" at bounding box center [236, 108] width 128 height 10
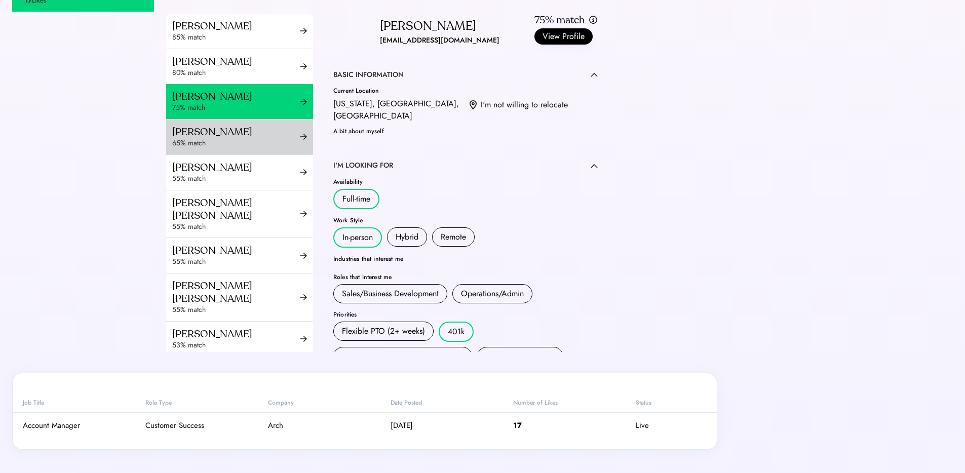
click at [238, 138] on div "[PERSON_NAME]" at bounding box center [236, 132] width 128 height 13
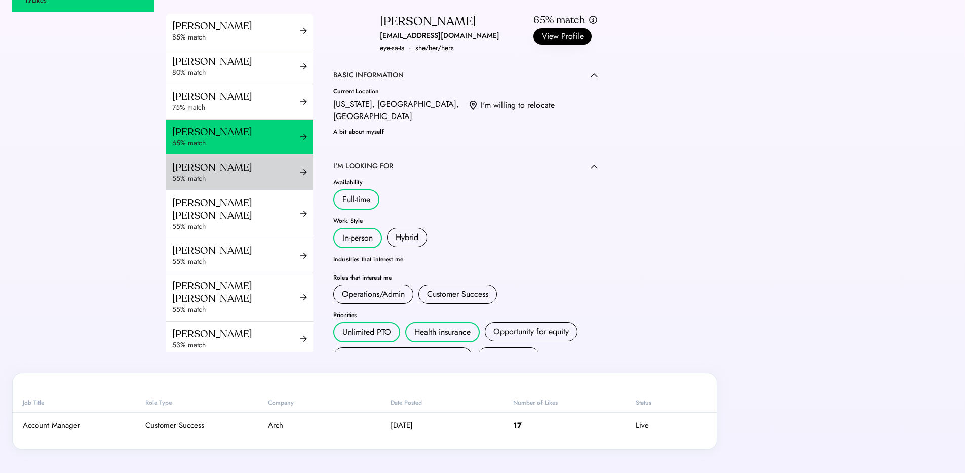
click at [243, 184] on div "55% match" at bounding box center [236, 179] width 128 height 10
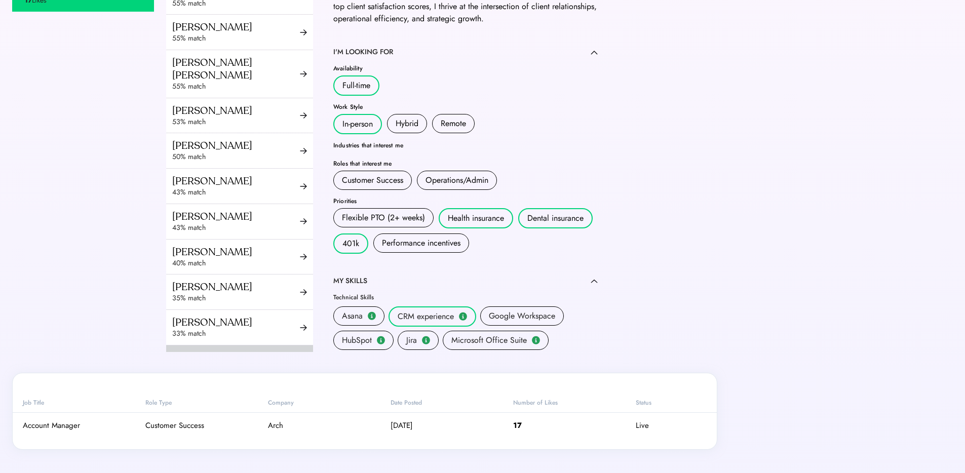
scroll to position [61, 0]
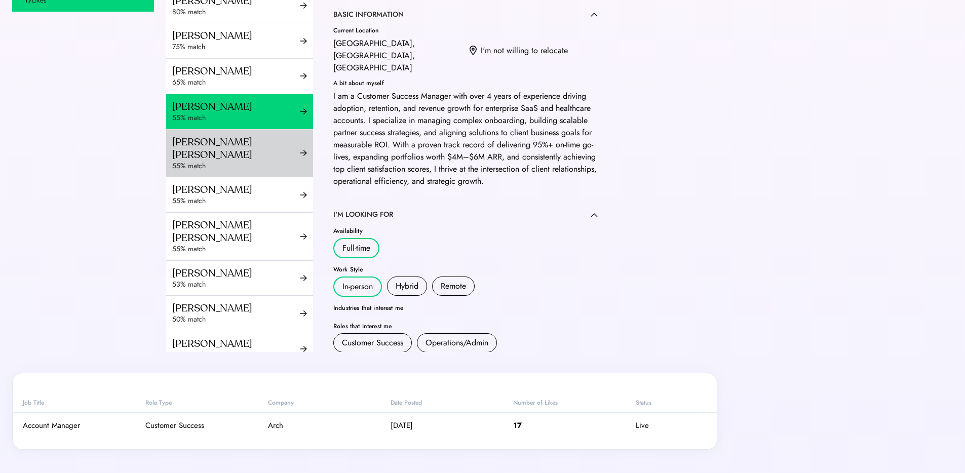
click at [192, 161] on div "[PERSON_NAME] [PERSON_NAME]" at bounding box center [236, 148] width 128 height 25
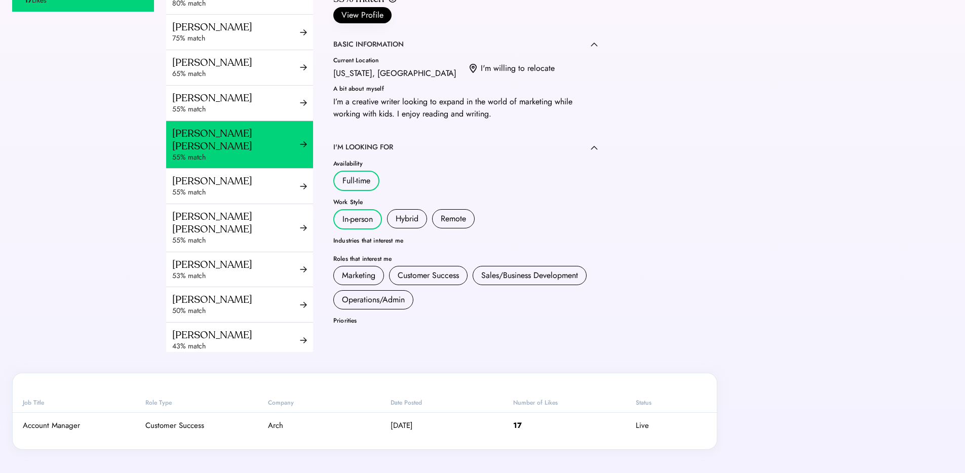
scroll to position [74, 0]
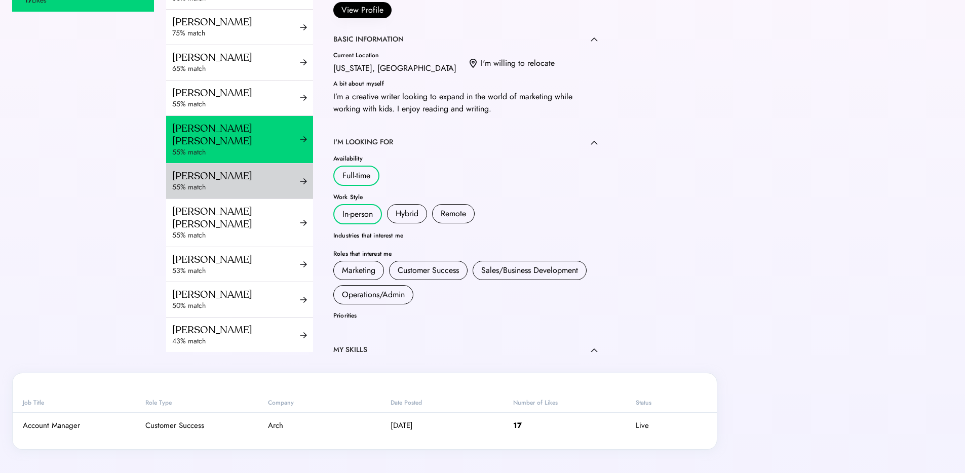
click at [215, 182] on div "[PERSON_NAME]" at bounding box center [236, 176] width 128 height 13
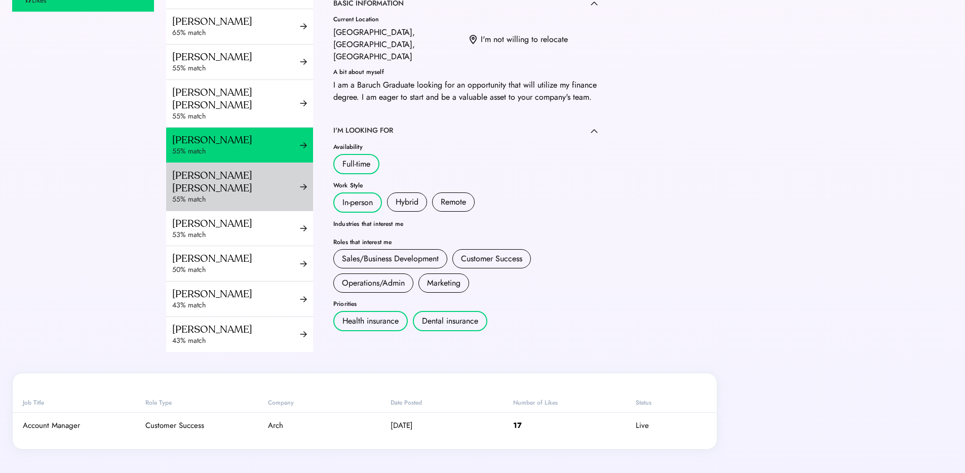
scroll to position [125, 0]
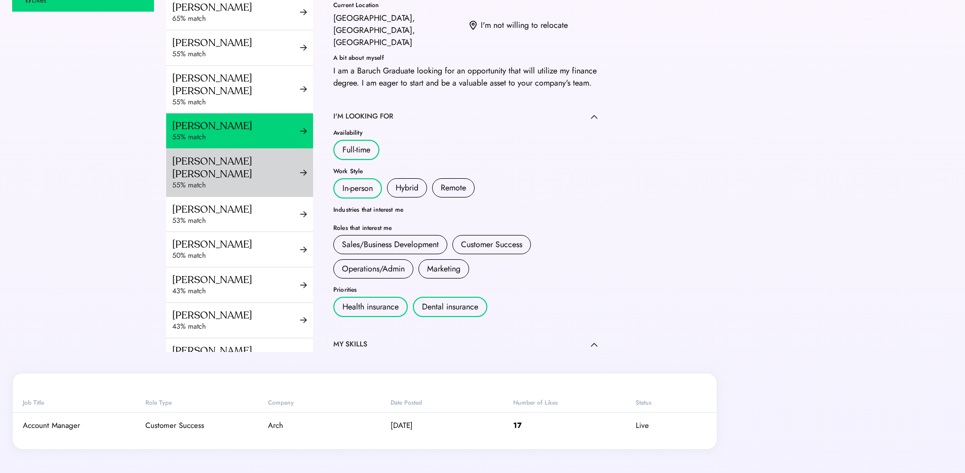
click at [245, 184] on div "55% match" at bounding box center [236, 185] width 128 height 10
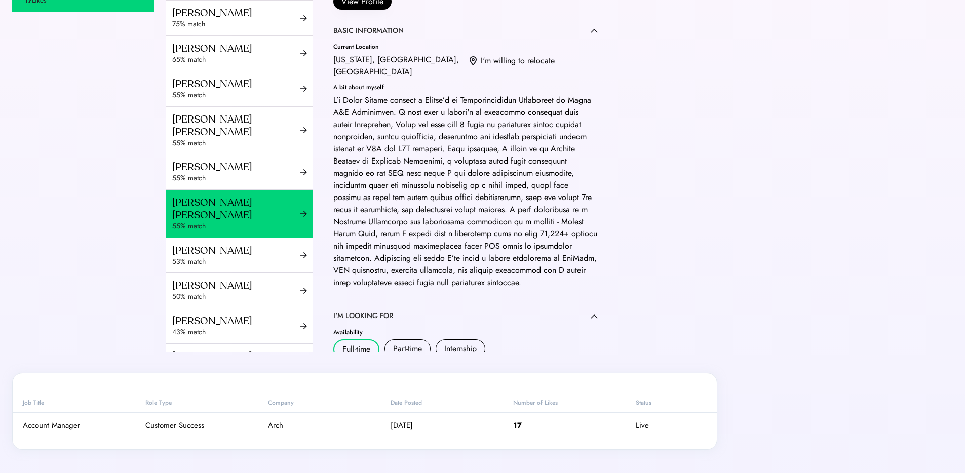
scroll to position [219, 0]
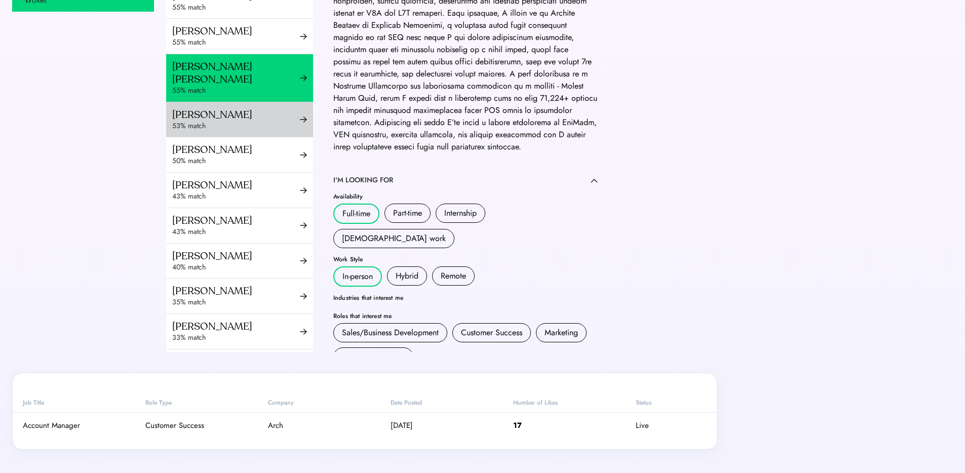
click at [239, 123] on div "53% match" at bounding box center [236, 126] width 128 height 10
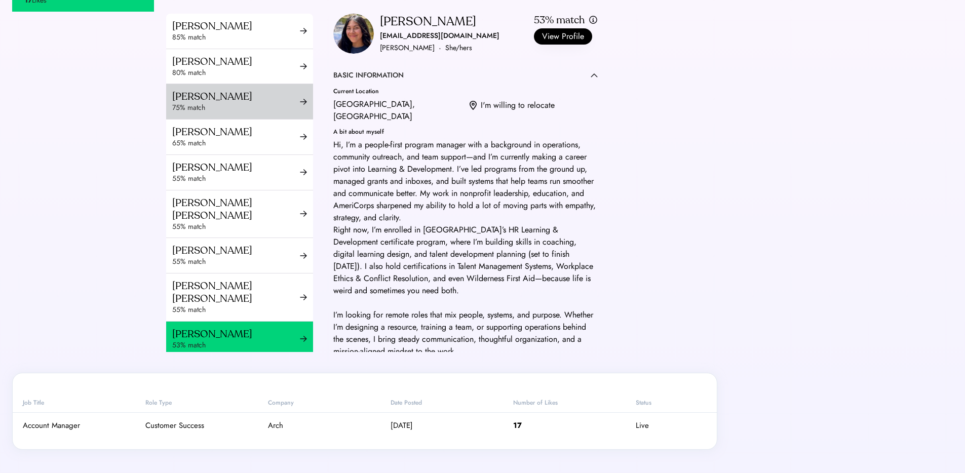
click at [199, 113] on div "75% match" at bounding box center [236, 108] width 128 height 10
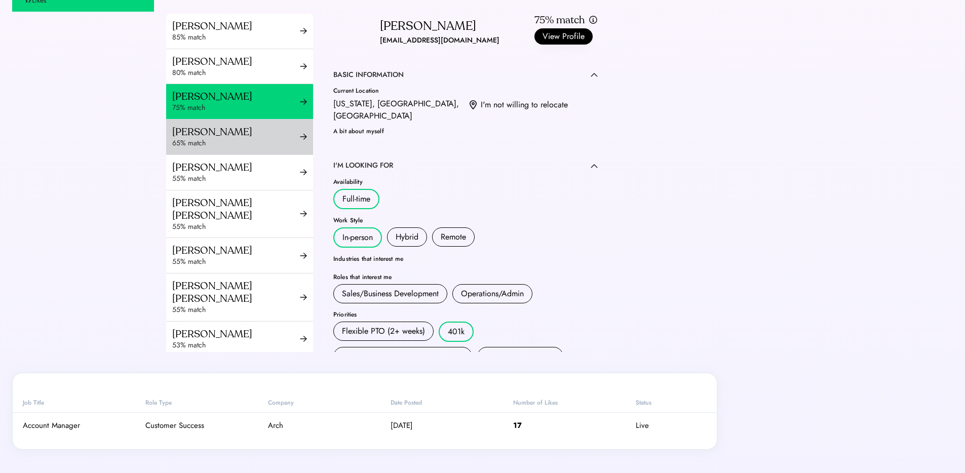
click at [202, 138] on div "[PERSON_NAME]" at bounding box center [236, 132] width 128 height 13
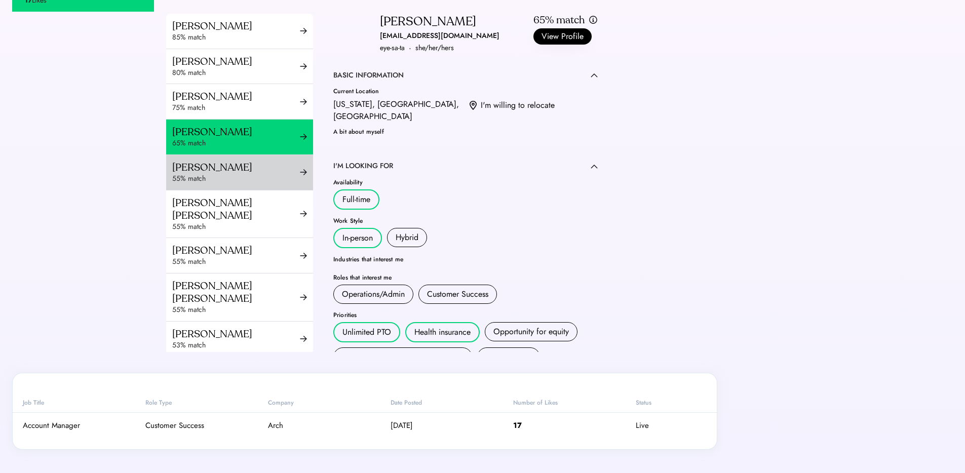
click at [197, 184] on div "55% match" at bounding box center [236, 179] width 128 height 10
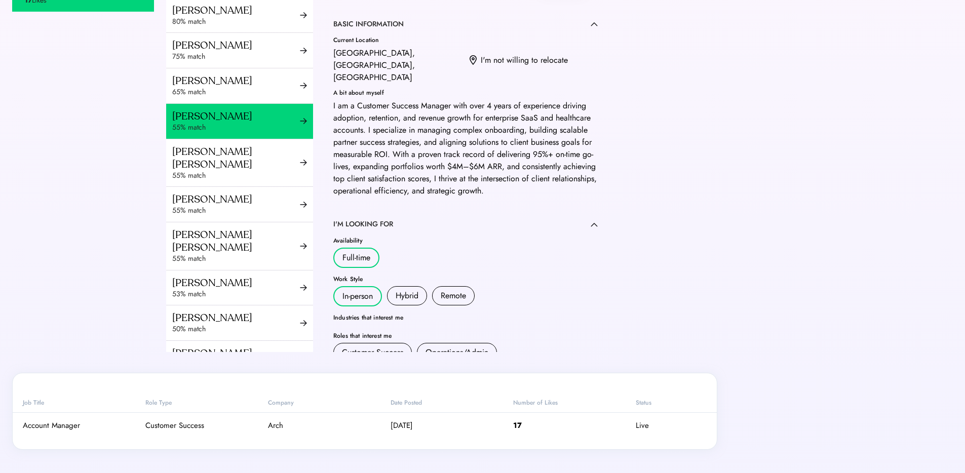
scroll to position [75, 0]
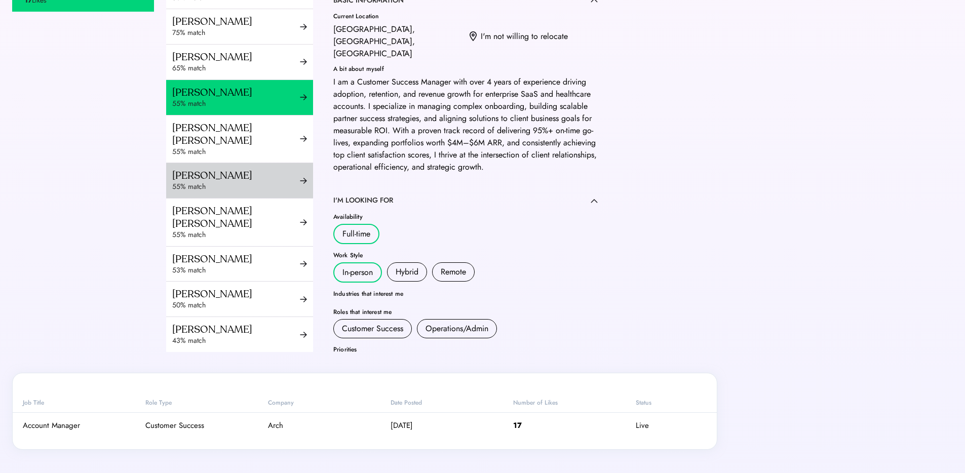
click at [224, 182] on div "[PERSON_NAME]" at bounding box center [236, 175] width 128 height 13
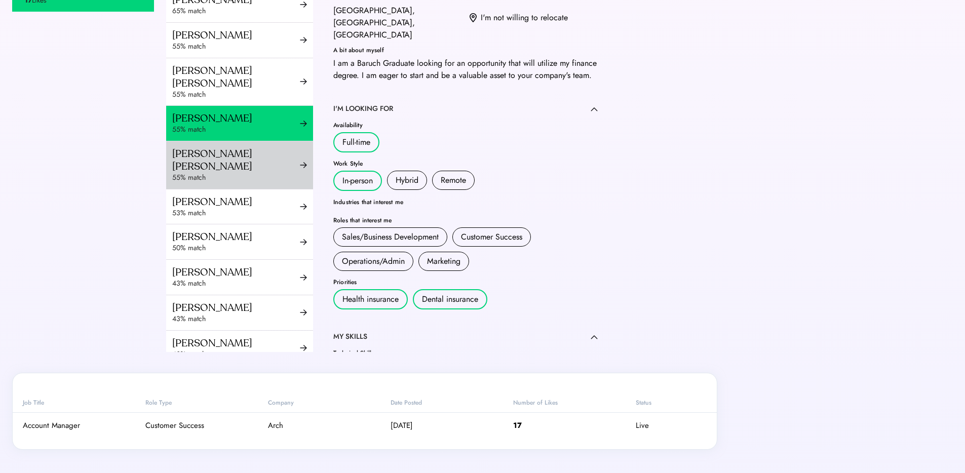
scroll to position [135, 0]
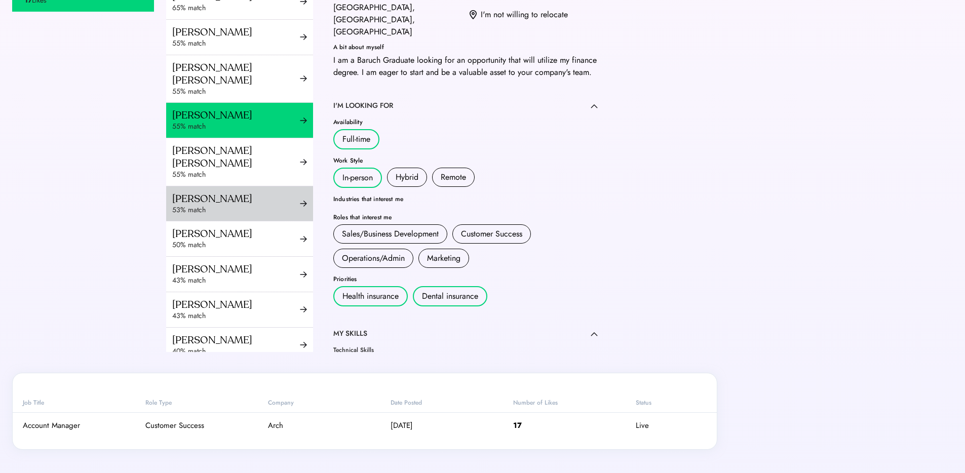
click at [221, 208] on div "53% match" at bounding box center [236, 210] width 128 height 10
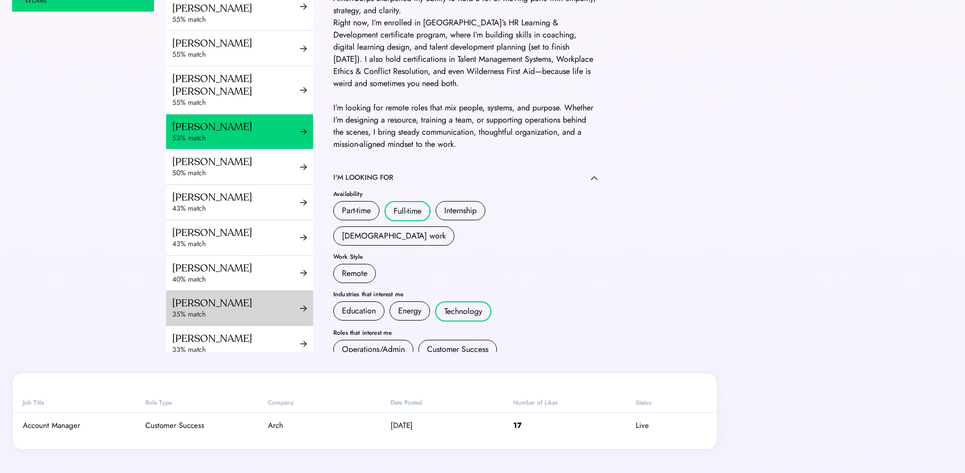
scroll to position [203, 0]
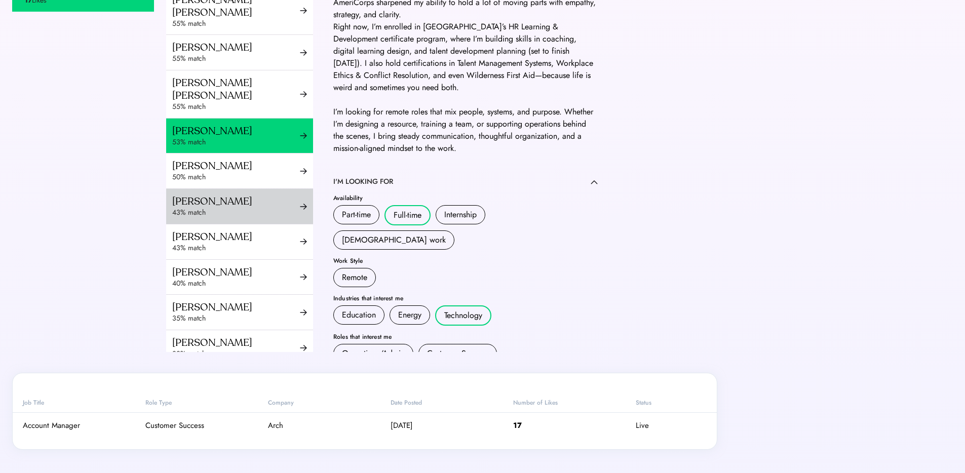
click at [180, 202] on div "[PERSON_NAME]" at bounding box center [236, 201] width 128 height 13
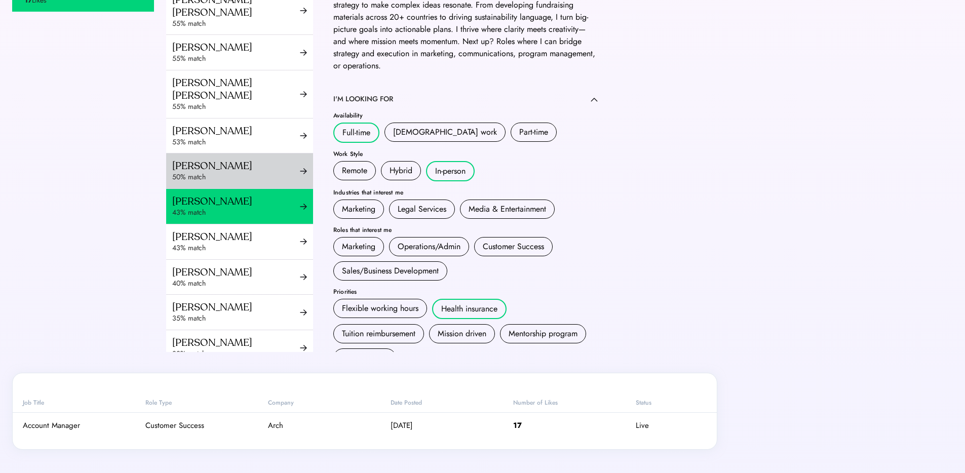
click at [216, 165] on div "[PERSON_NAME]" at bounding box center [236, 165] width 128 height 13
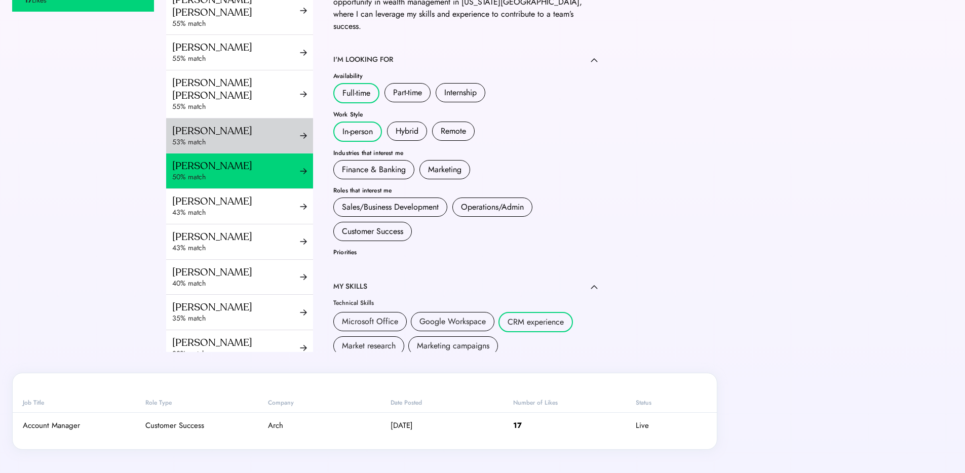
click at [222, 141] on div "53% match" at bounding box center [236, 142] width 128 height 10
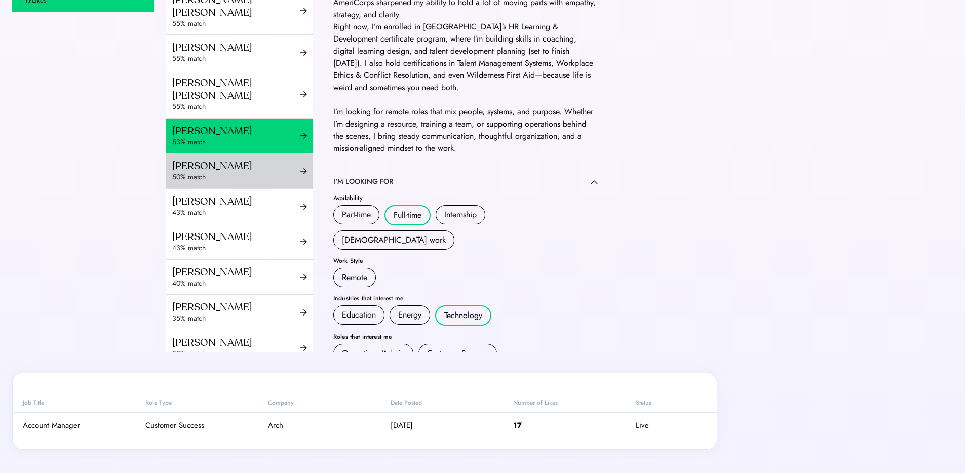
click at [225, 173] on div "50% match" at bounding box center [236, 177] width 128 height 10
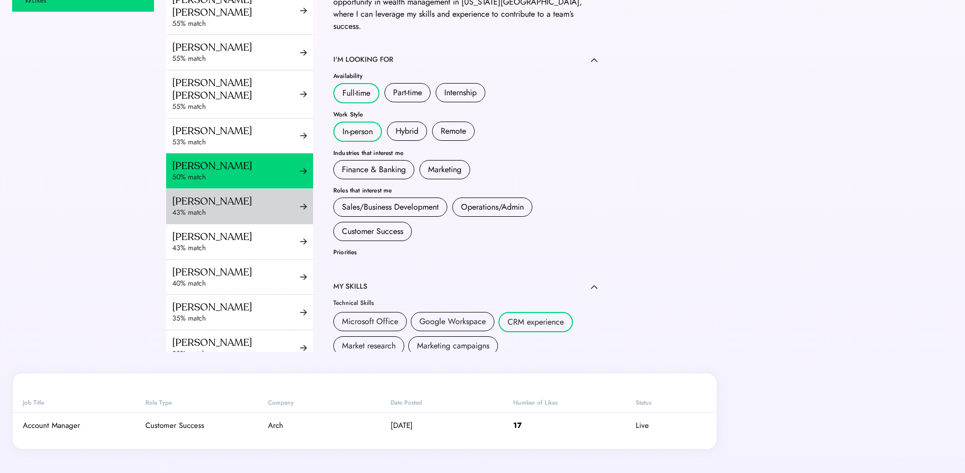
click at [229, 205] on div "[PERSON_NAME]" at bounding box center [236, 201] width 128 height 13
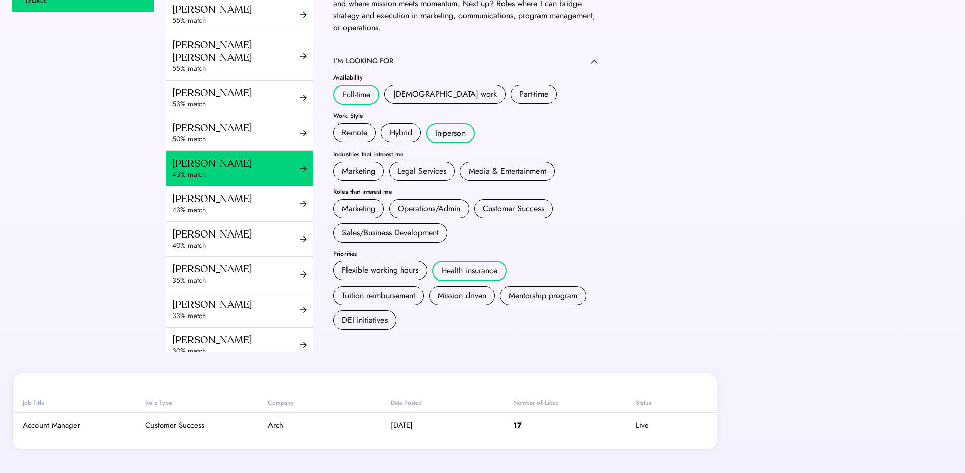
scroll to position [261, 0]
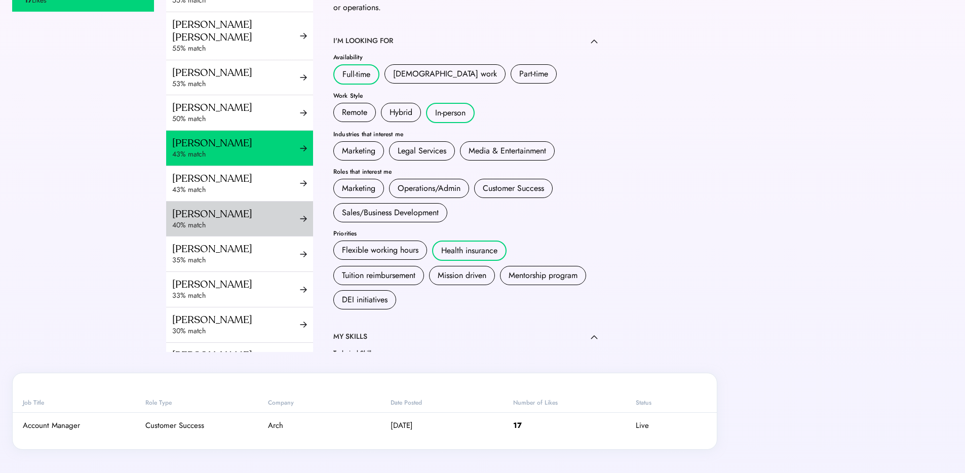
click at [228, 211] on div "[PERSON_NAME]" at bounding box center [236, 214] width 128 height 13
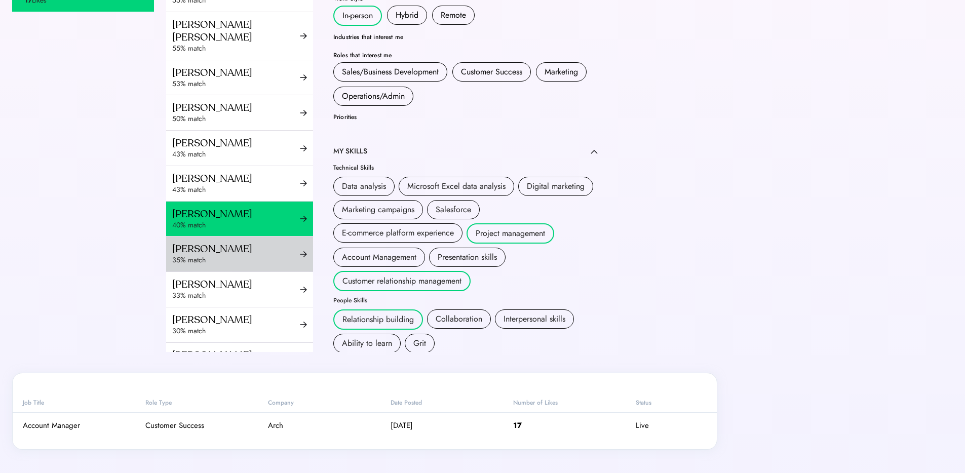
click at [219, 245] on div "[PERSON_NAME]" at bounding box center [236, 249] width 128 height 13
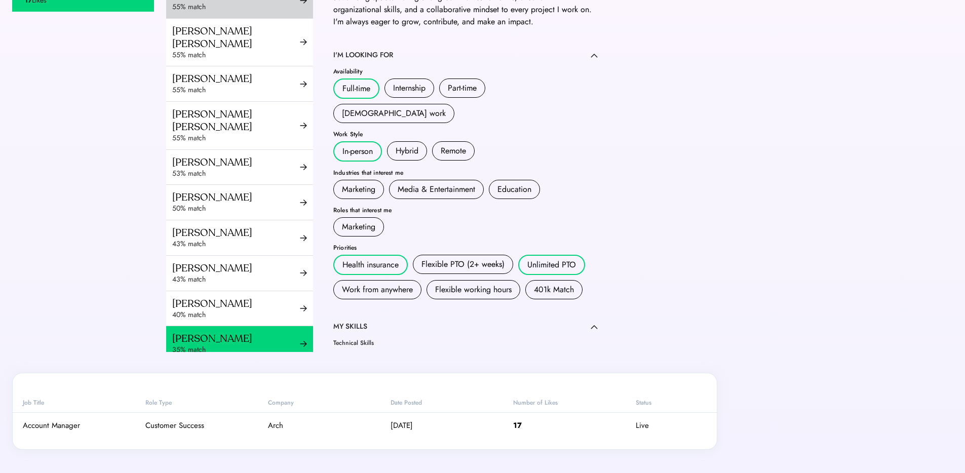
scroll to position [330, 0]
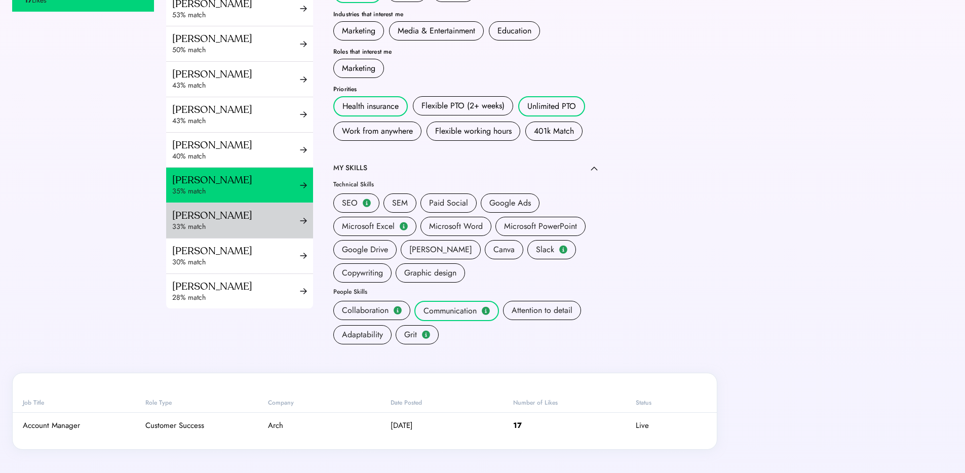
click at [233, 214] on div "[PERSON_NAME]" at bounding box center [236, 215] width 128 height 13
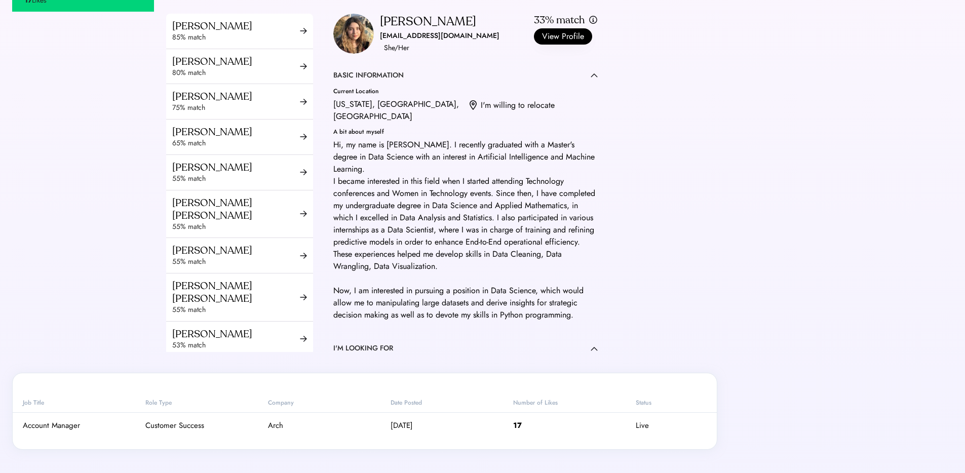
scroll to position [328, 0]
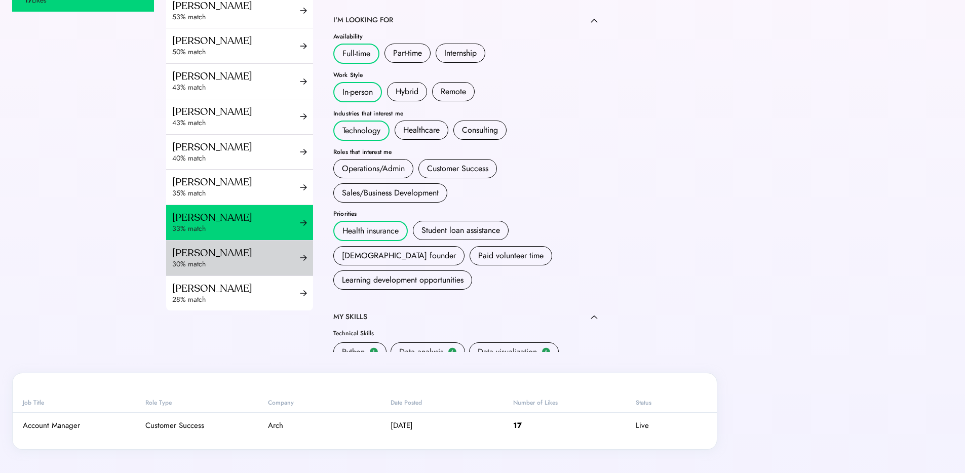
click at [212, 254] on div "[PERSON_NAME]" at bounding box center [236, 253] width 128 height 13
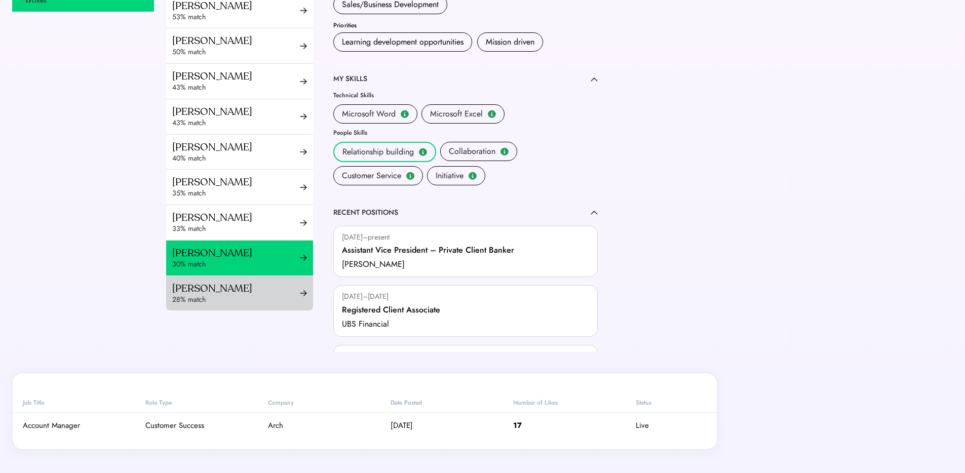
click at [220, 295] on div "28% match" at bounding box center [236, 300] width 128 height 10
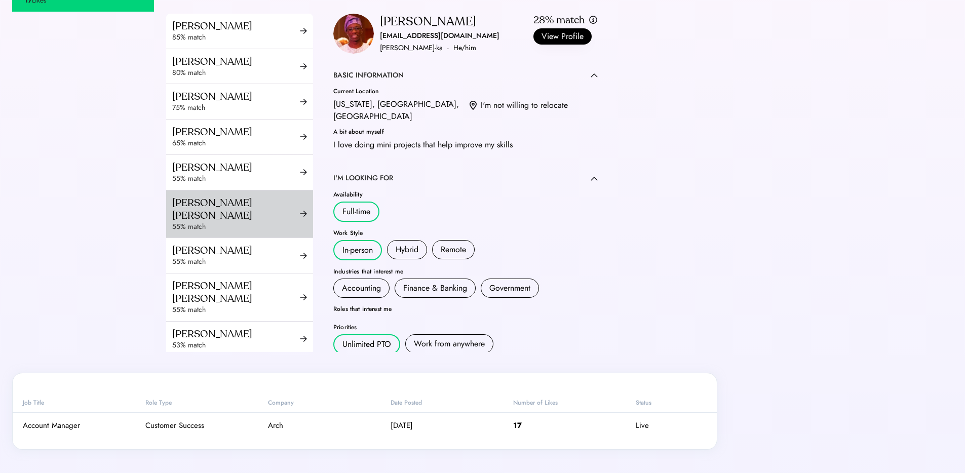
scroll to position [203, 0]
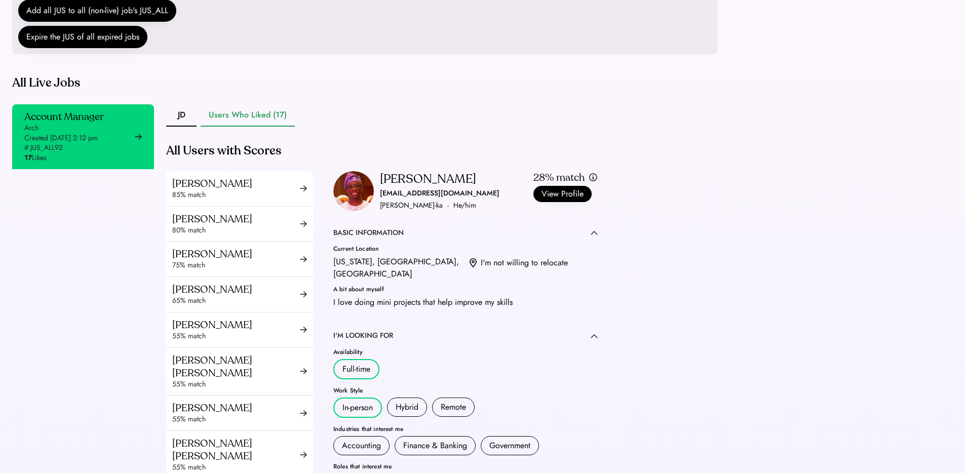
click at [92, 282] on div "Account Manager Arch Created [DATE] 2:12 pm # JUS_ALL92 17 Likes" at bounding box center [83, 306] width 142 height 405
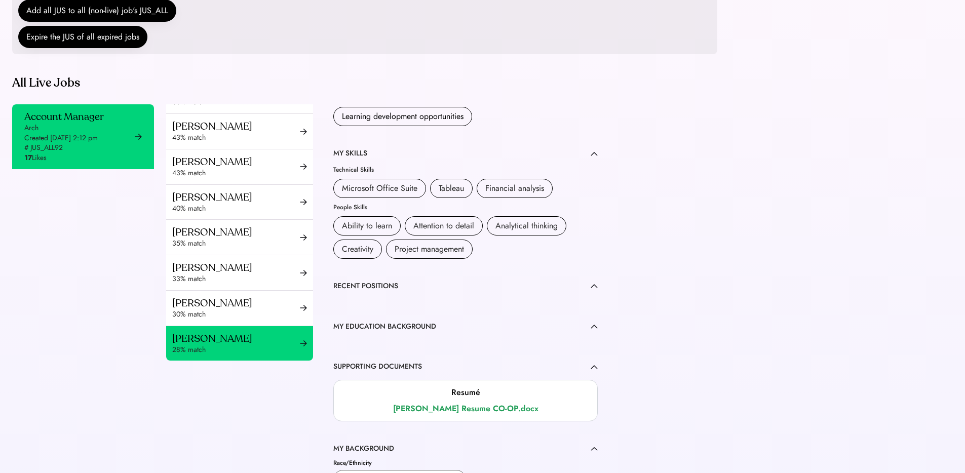
scroll to position [432, 0]
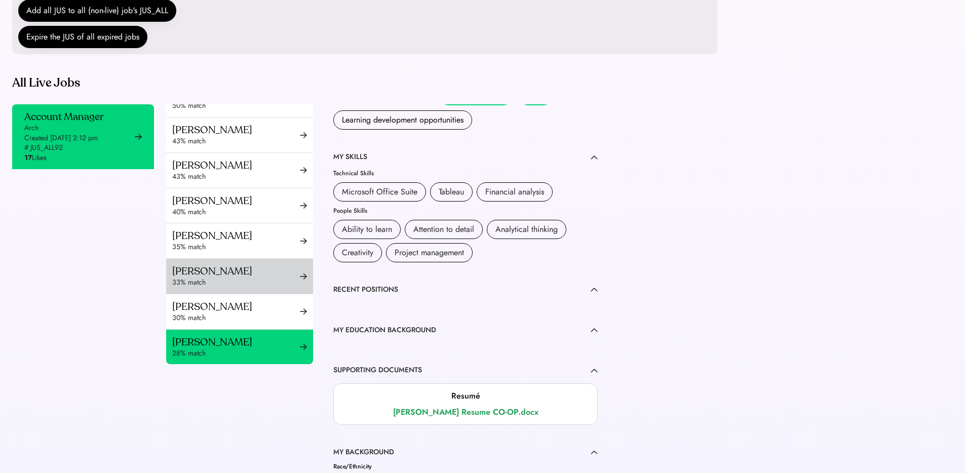
click at [198, 280] on div "33% match" at bounding box center [236, 282] width 128 height 10
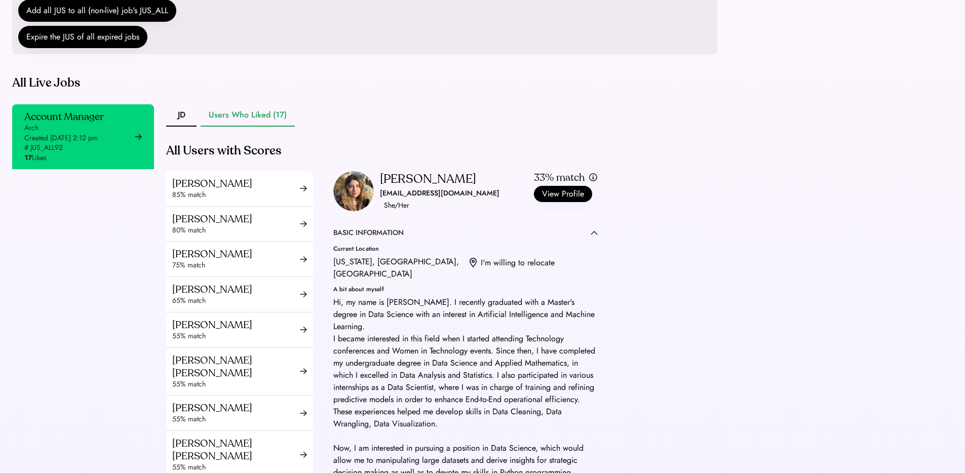
scroll to position [349, 0]
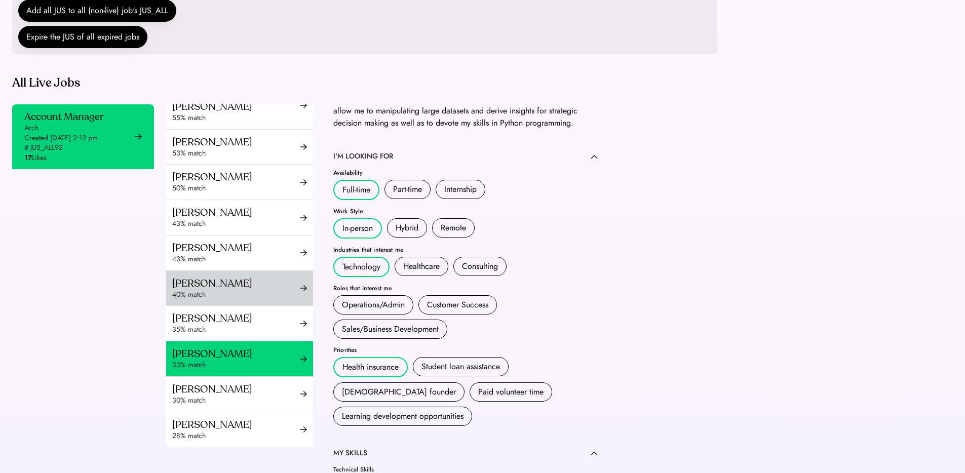
click at [194, 281] on div "[PERSON_NAME]" at bounding box center [236, 283] width 128 height 13
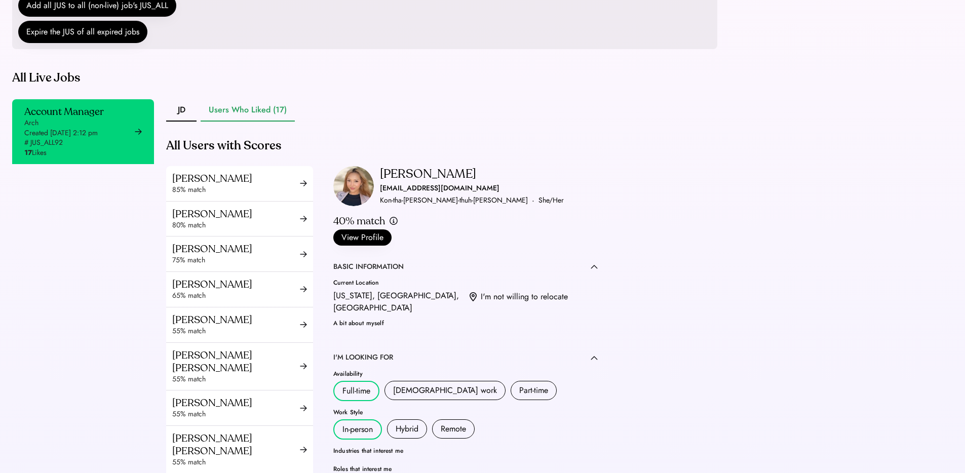
scroll to position [336, 0]
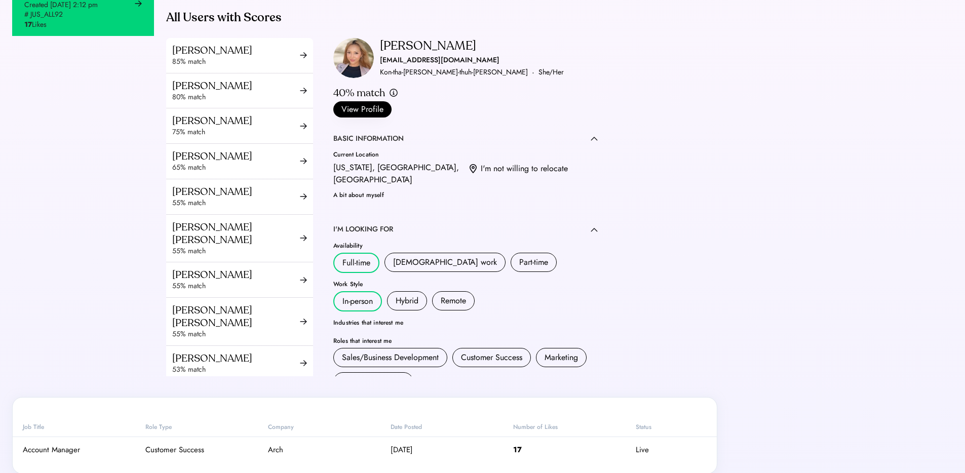
click at [391, 54] on div "[PERSON_NAME]" at bounding box center [428, 46] width 96 height 16
copy div "[PERSON_NAME]"
click at [397, 66] on div "[EMAIL_ADDRESS][DOMAIN_NAME]" at bounding box center [439, 60] width 119 height 12
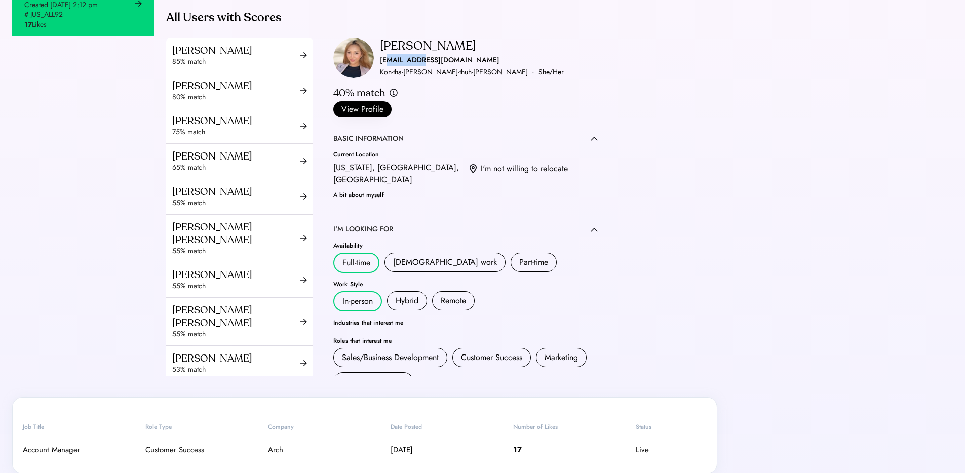
click at [397, 66] on div "[EMAIL_ADDRESS][DOMAIN_NAME]" at bounding box center [439, 60] width 119 height 12
copy div "[EMAIL_ADDRESS][DOMAIN_NAME]"
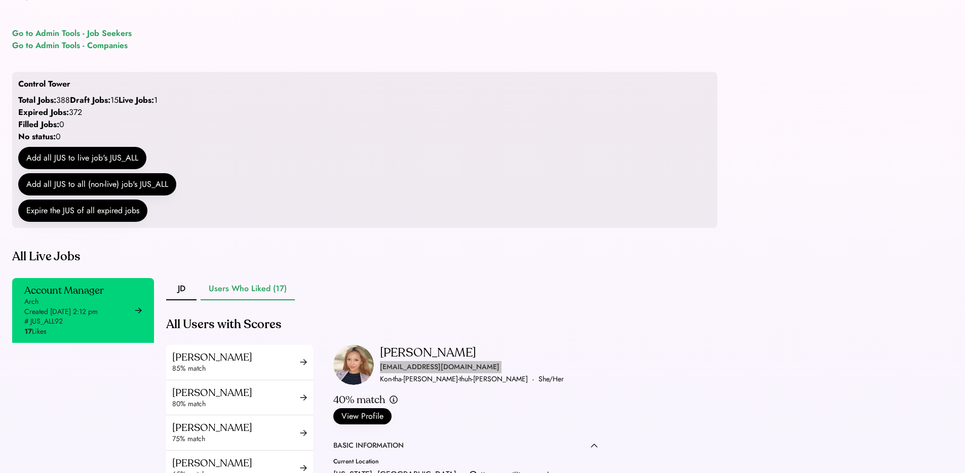
scroll to position [0, 0]
